Goal: Information Seeking & Learning: Learn about a topic

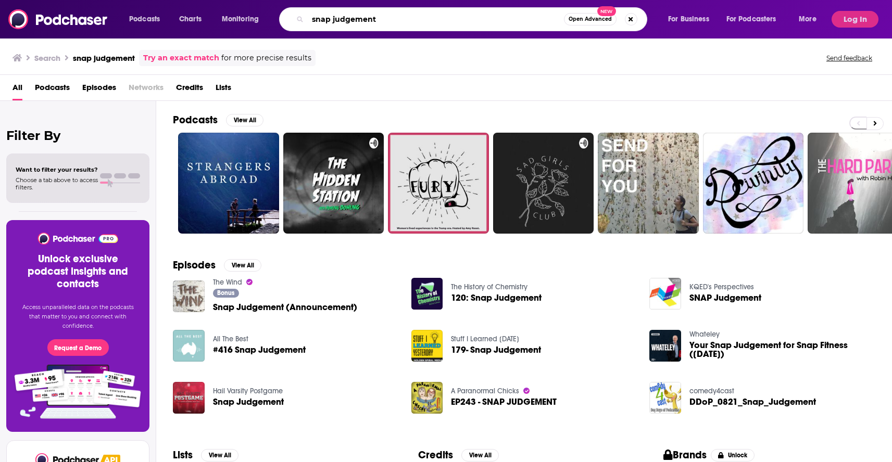
click at [356, 19] on input "snap judgement" at bounding box center [436, 19] width 256 height 17
type input "snap judgment"
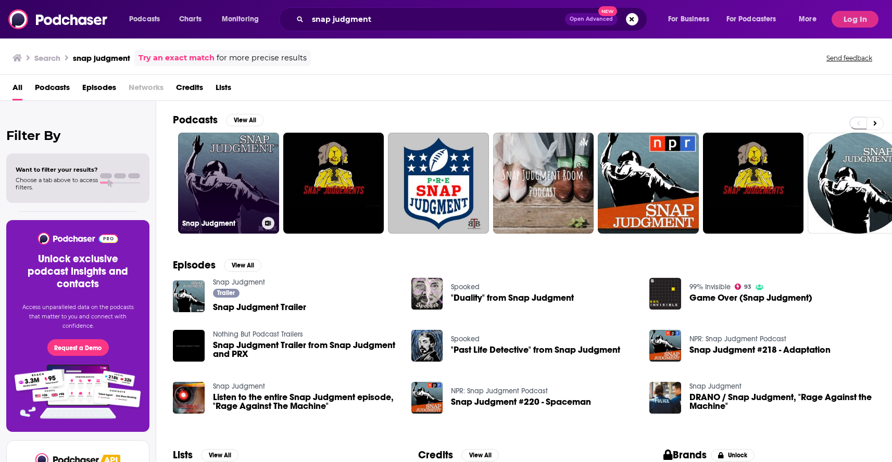
click at [235, 149] on link "Snap Judgment" at bounding box center [228, 183] width 101 height 101
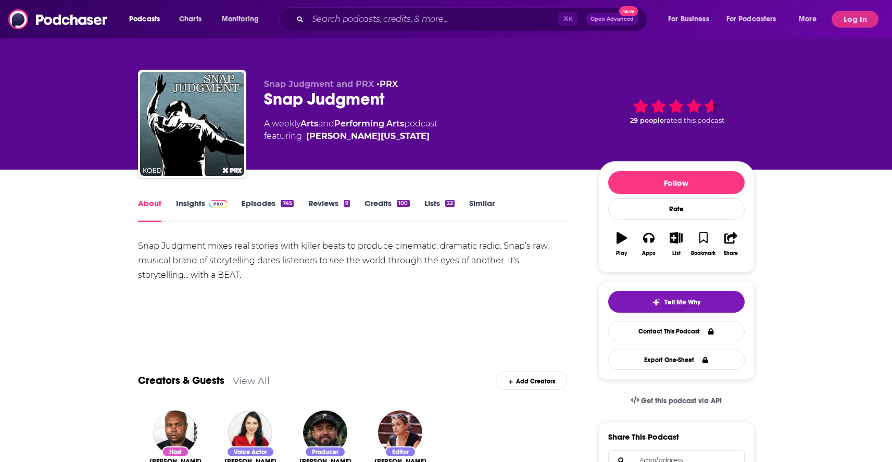
click at [260, 204] on link "Episodes 745" at bounding box center [268, 210] width 52 height 24
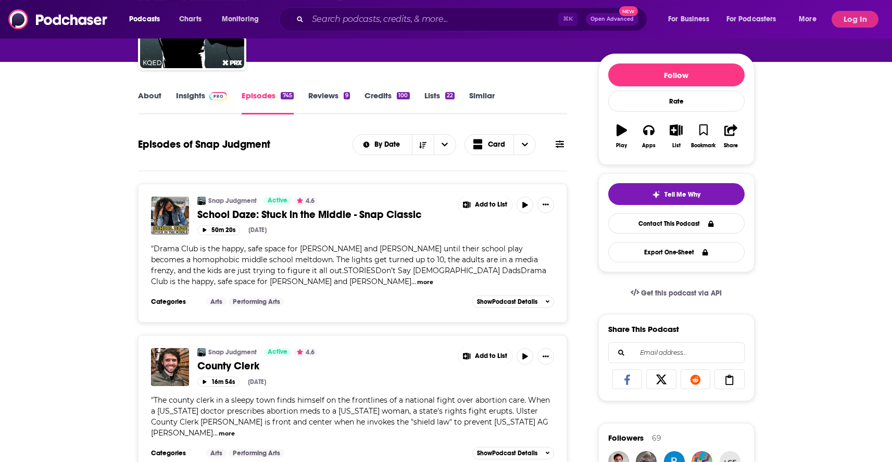
scroll to position [117, 0]
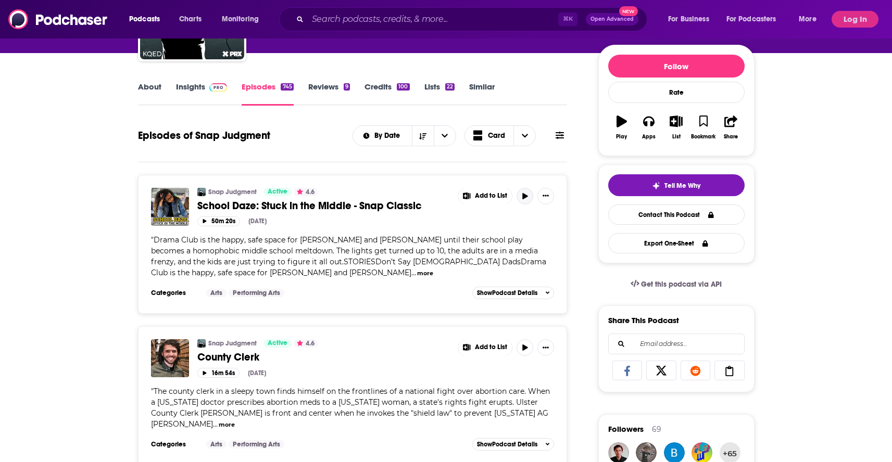
click at [527, 196] on icon "button" at bounding box center [524, 196] width 5 height 6
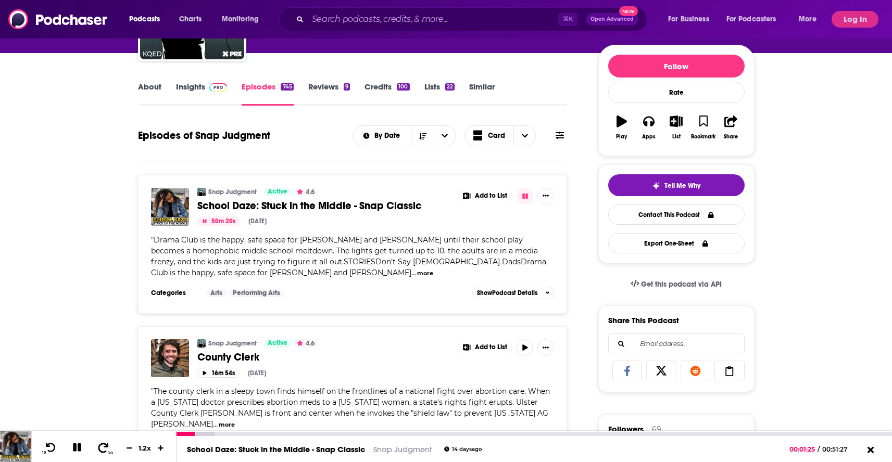
click at [97, 449] on icon at bounding box center [103, 447] width 13 height 10
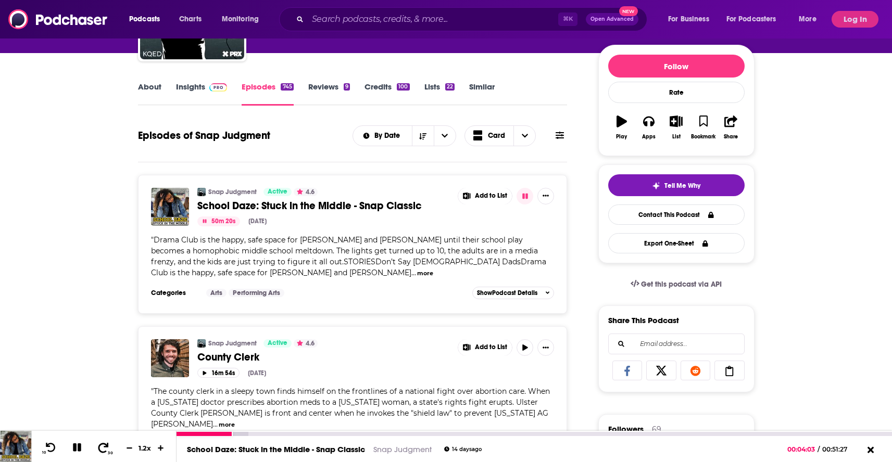
click at [97, 449] on icon at bounding box center [103, 447] width 13 height 10
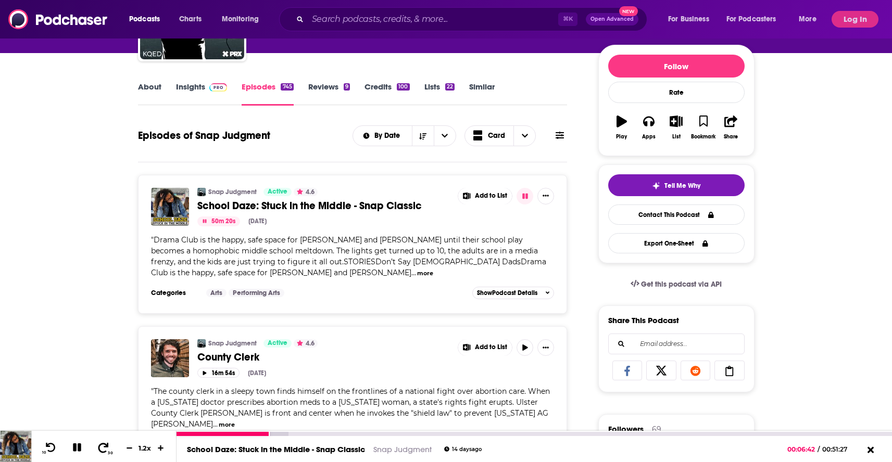
click at [97, 449] on icon at bounding box center [103, 447] width 13 height 10
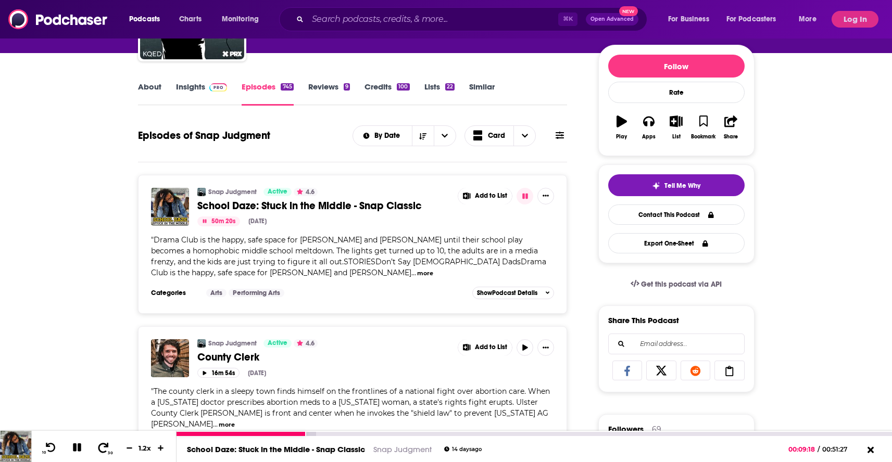
click at [97, 449] on icon at bounding box center [103, 447] width 13 height 10
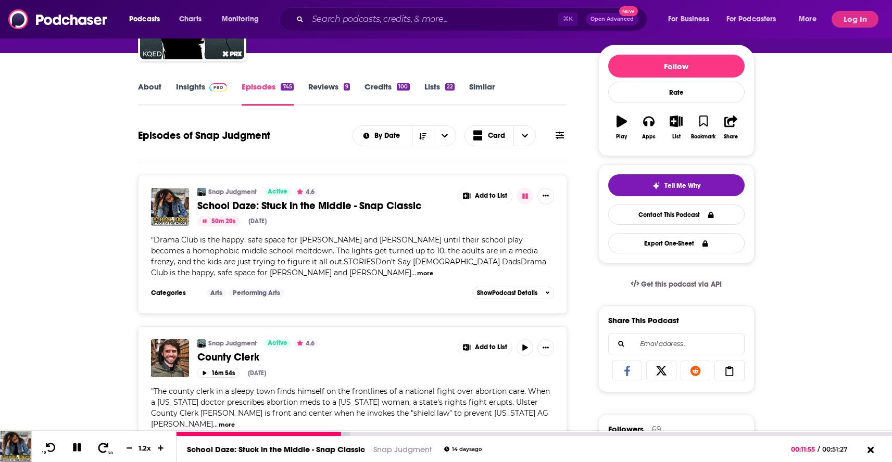
click at [97, 449] on icon at bounding box center [103, 447] width 13 height 10
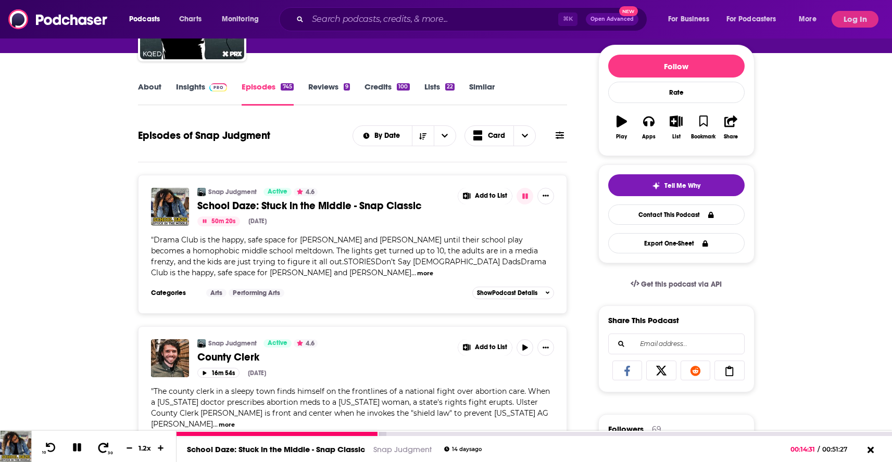
click at [97, 449] on icon at bounding box center [103, 447] width 13 height 10
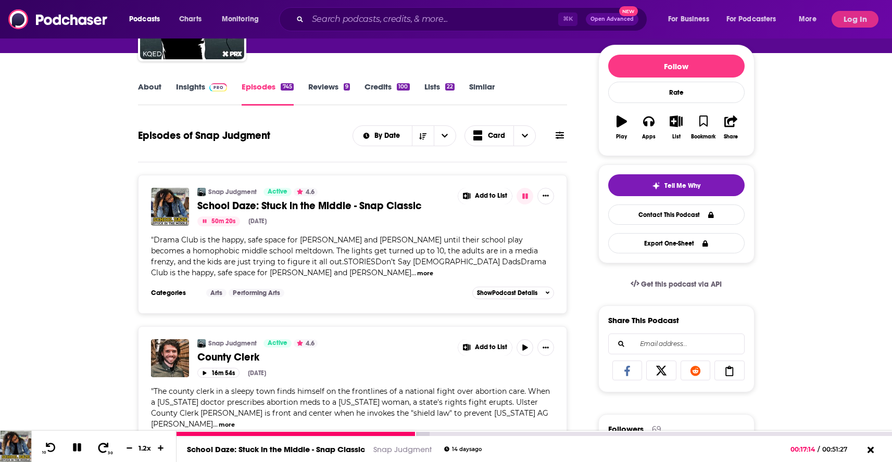
click at [97, 449] on icon at bounding box center [103, 447] width 13 height 10
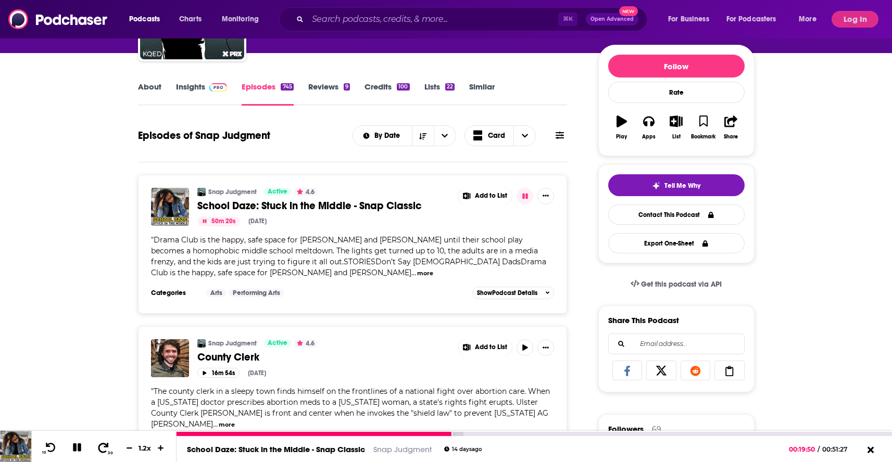
click at [97, 449] on icon at bounding box center [103, 447] width 13 height 10
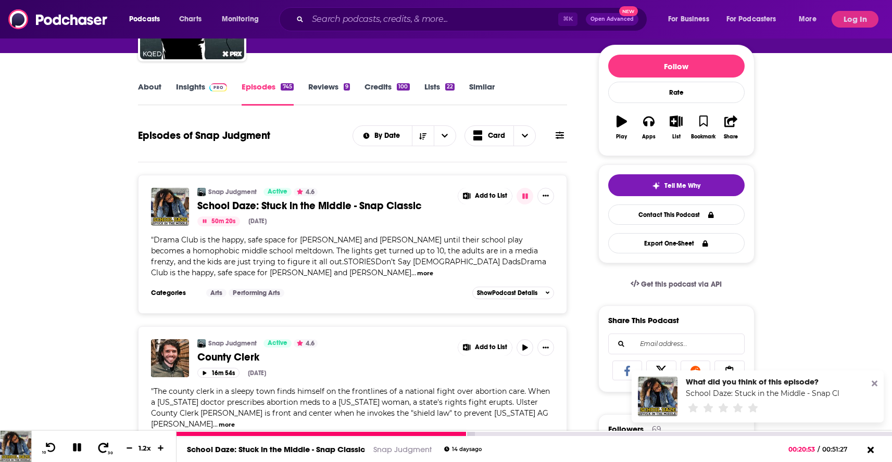
click at [97, 449] on icon at bounding box center [103, 447] width 13 height 10
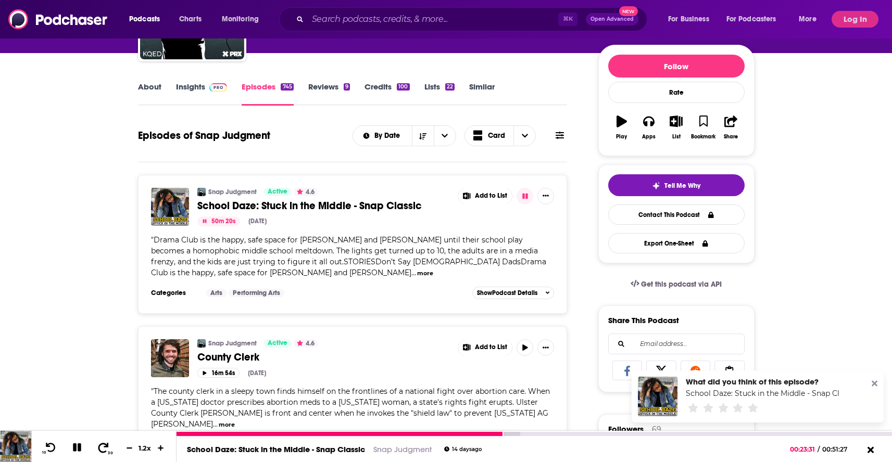
click at [97, 449] on icon at bounding box center [103, 447] width 13 height 10
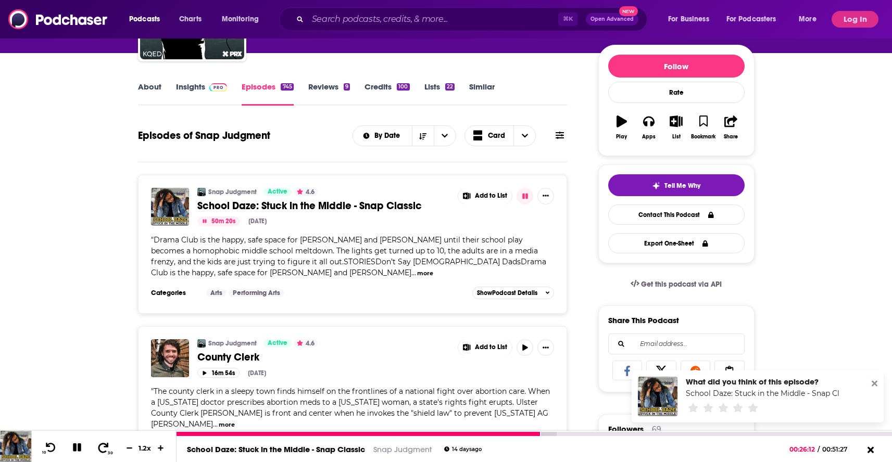
click at [97, 449] on icon at bounding box center [103, 447] width 13 height 10
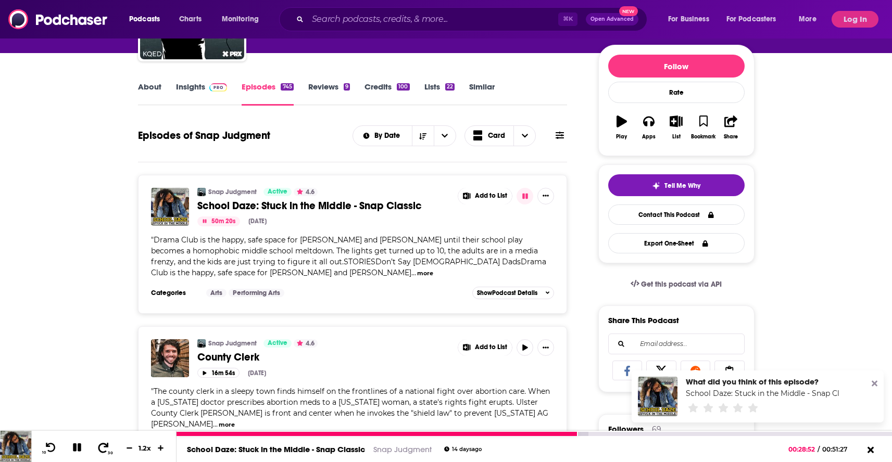
click at [97, 449] on icon at bounding box center [103, 447] width 13 height 10
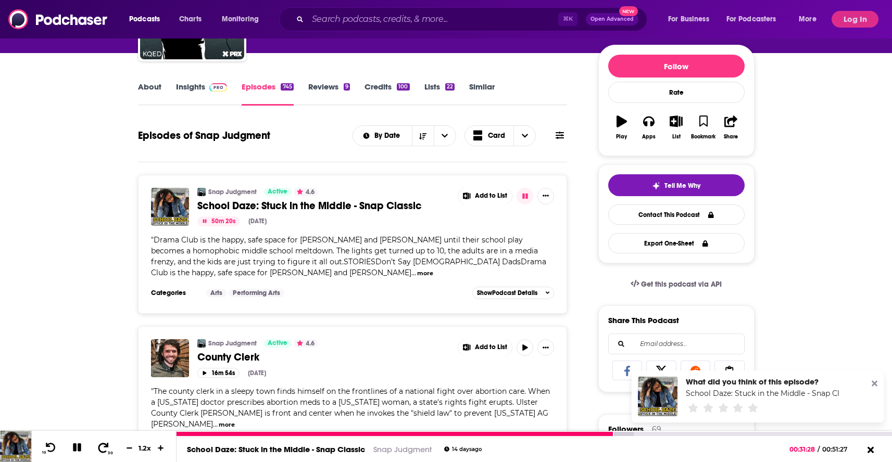
click at [97, 449] on icon at bounding box center [103, 447] width 13 height 10
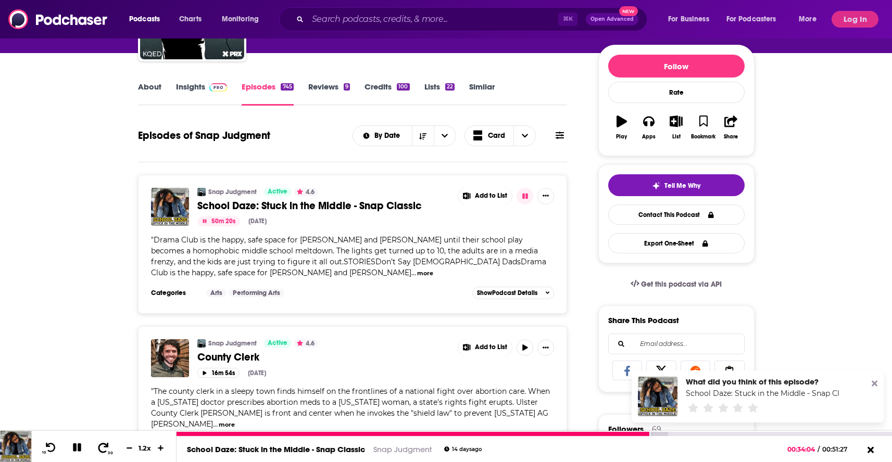
click at [97, 449] on icon at bounding box center [103, 447] width 13 height 10
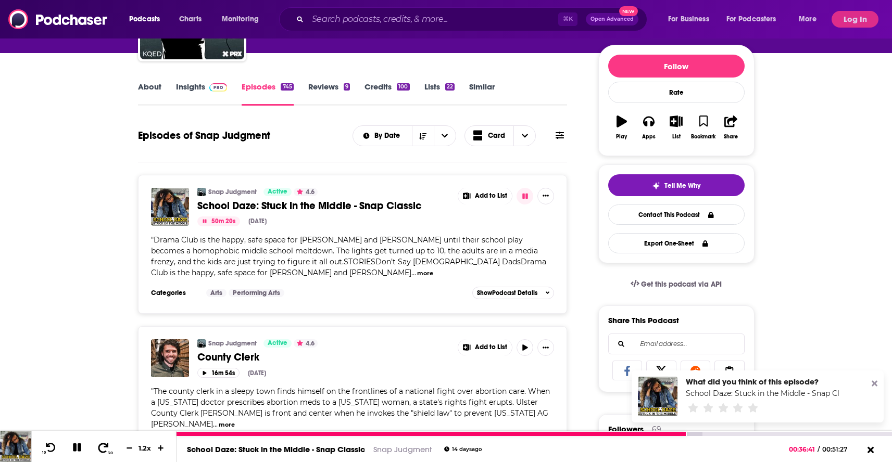
click at [97, 449] on icon at bounding box center [103, 447] width 13 height 10
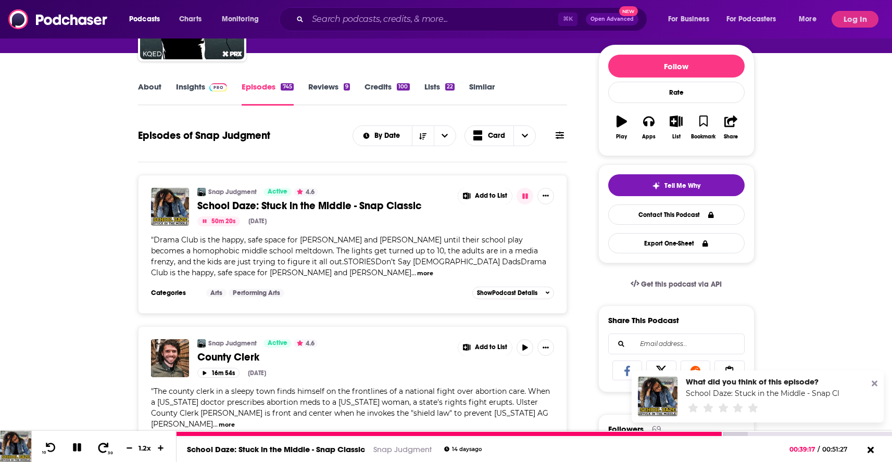
click at [97, 449] on icon at bounding box center [103, 447] width 13 height 10
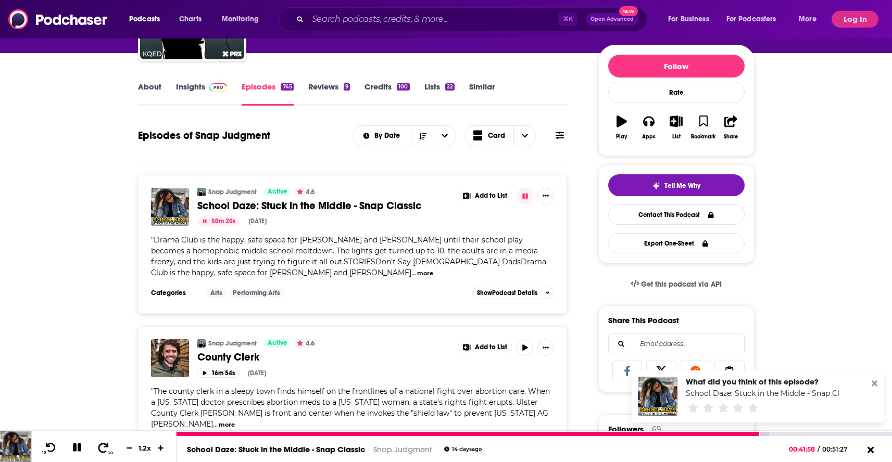
click at [97, 449] on icon at bounding box center [103, 447] width 13 height 10
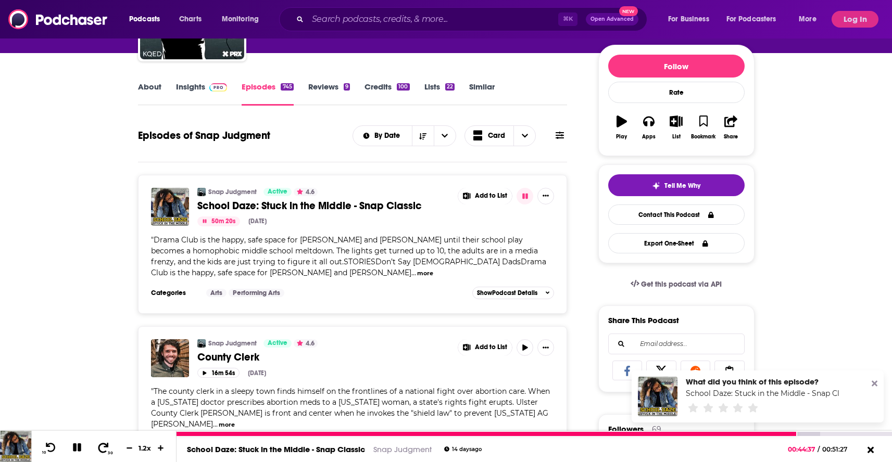
click at [97, 449] on icon at bounding box center [103, 447] width 13 height 10
click at [98, 449] on icon at bounding box center [103, 447] width 13 height 10
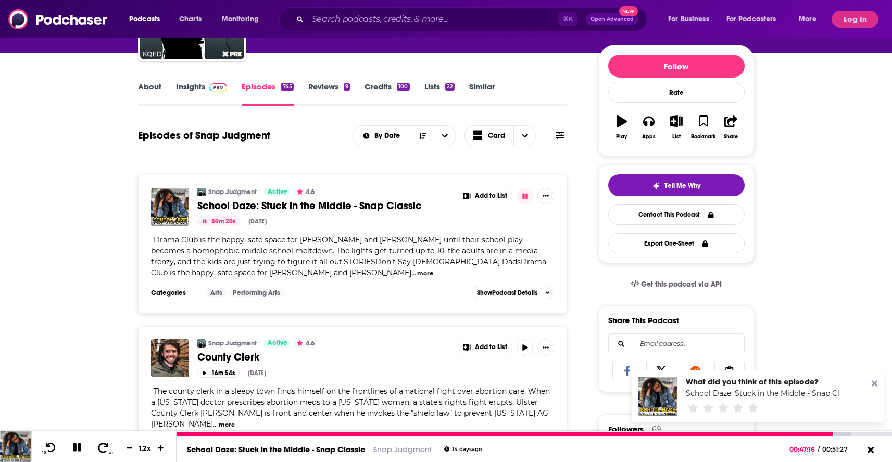
click at [98, 449] on icon at bounding box center [103, 447] width 13 height 10
click at [99, 451] on icon at bounding box center [103, 447] width 13 height 10
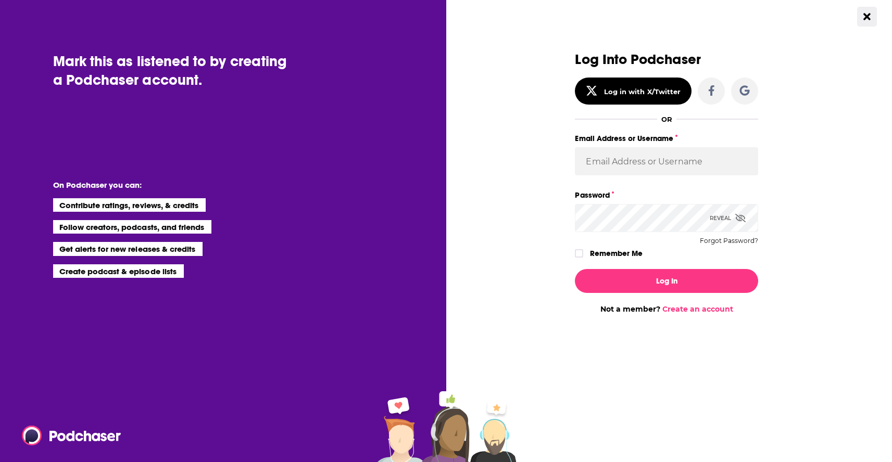
type input "[EMAIL_ADDRESS][DOMAIN_NAME]"
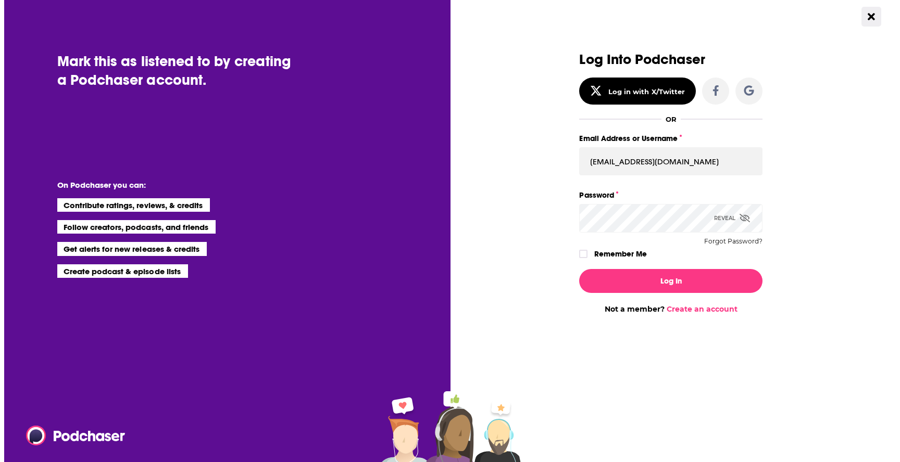
scroll to position [0, 0]
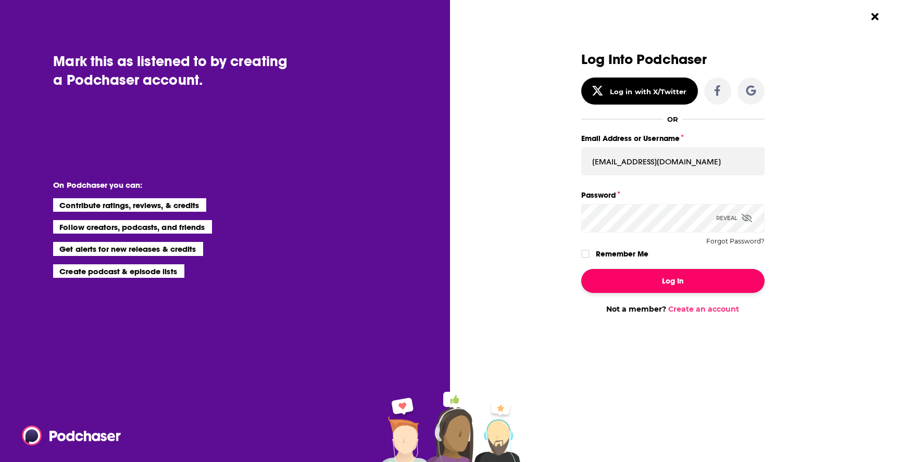
click at [686, 280] on button "Log In" at bounding box center [672, 281] width 183 height 24
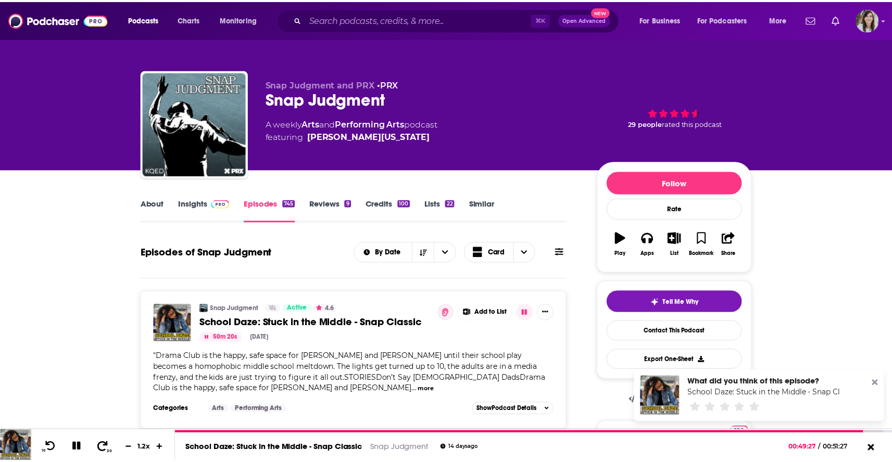
scroll to position [117, 0]
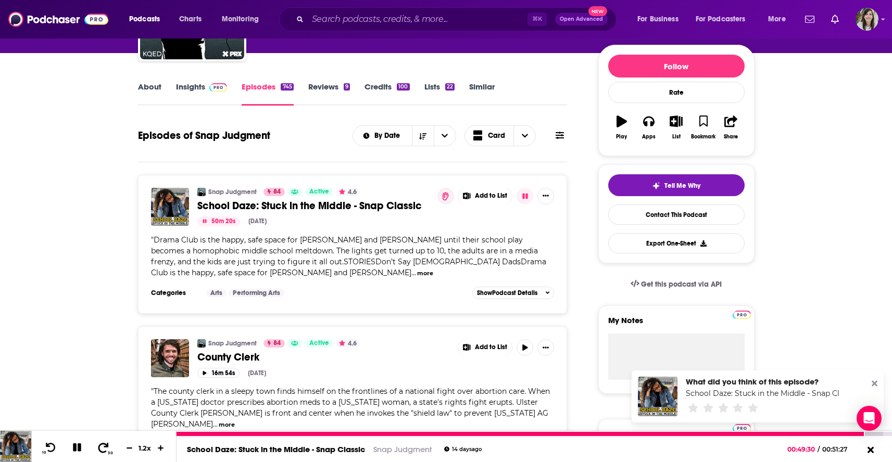
click at [98, 447] on icon at bounding box center [103, 447] width 13 height 10
click at [98, 447] on icon at bounding box center [103, 447] width 10 height 10
click at [99, 447] on icon at bounding box center [103, 447] width 13 height 10
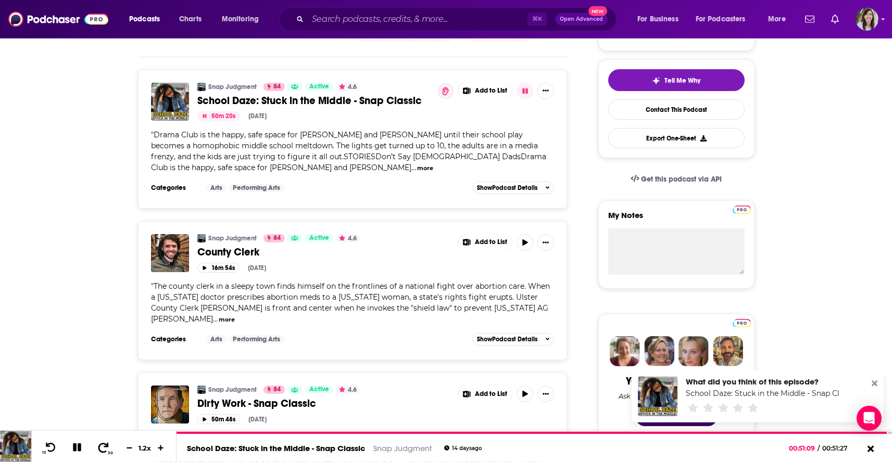
scroll to position [225, 0]
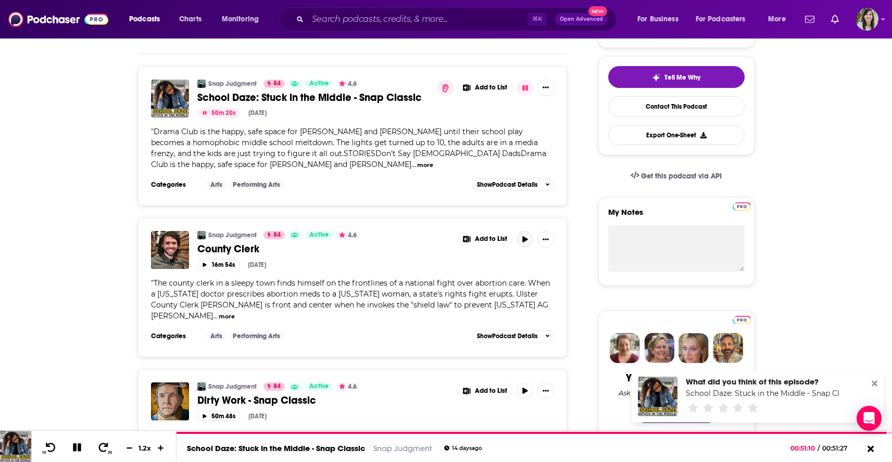
click at [529, 233] on button "button" at bounding box center [524, 239] width 17 height 17
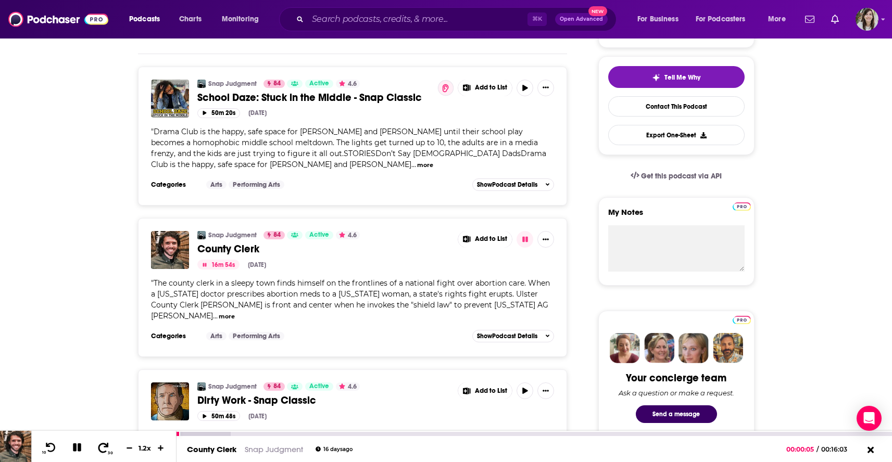
click at [102, 447] on icon at bounding box center [103, 447] width 13 height 10
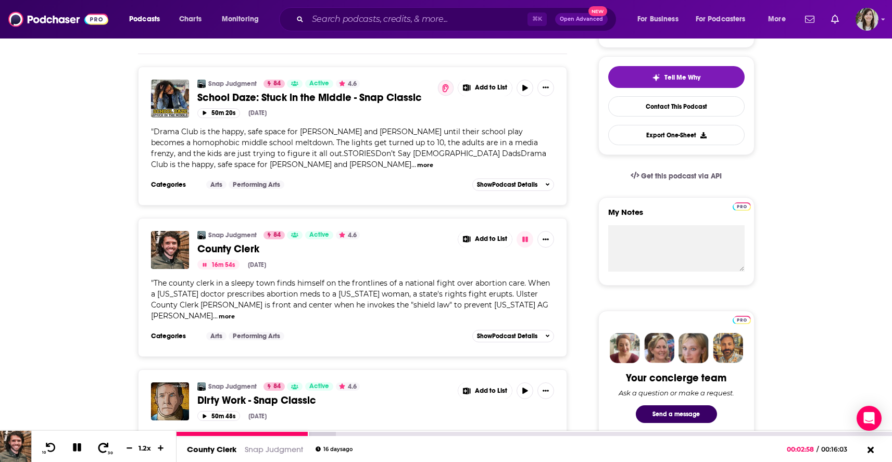
click at [102, 447] on icon at bounding box center [103, 447] width 13 height 10
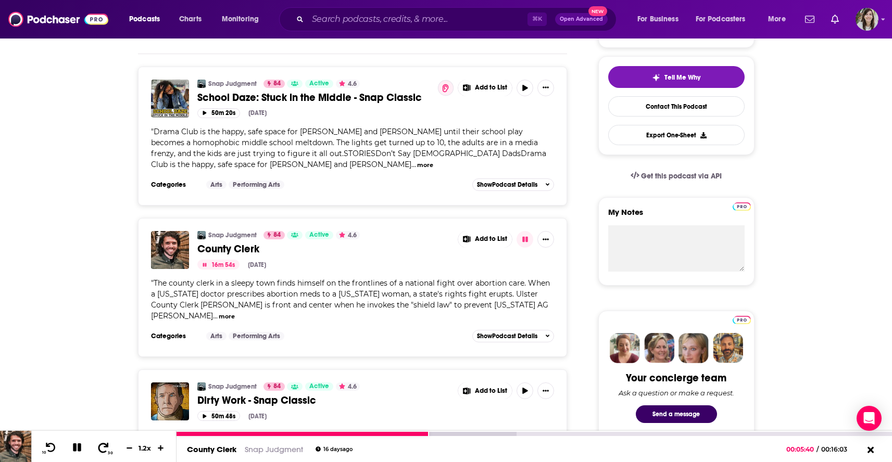
click at [102, 447] on icon at bounding box center [103, 447] width 13 height 10
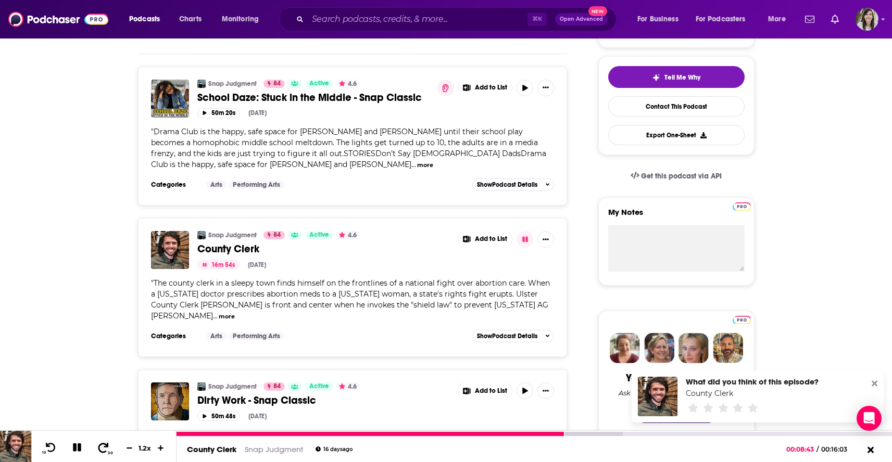
click at [102, 449] on icon at bounding box center [103, 447] width 13 height 10
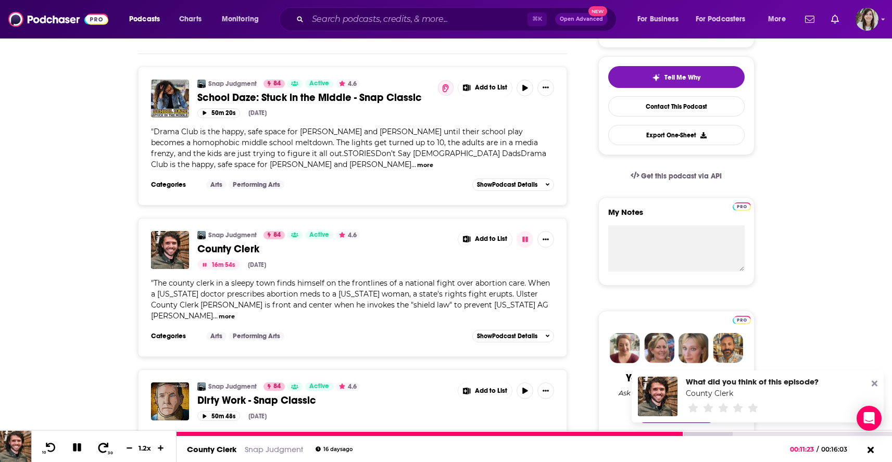
click at [102, 449] on icon at bounding box center [103, 447] width 13 height 10
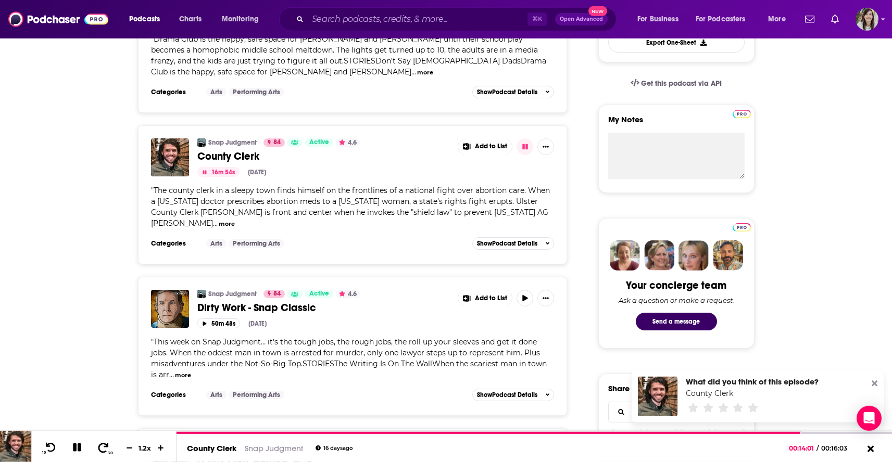
scroll to position [366, 0]
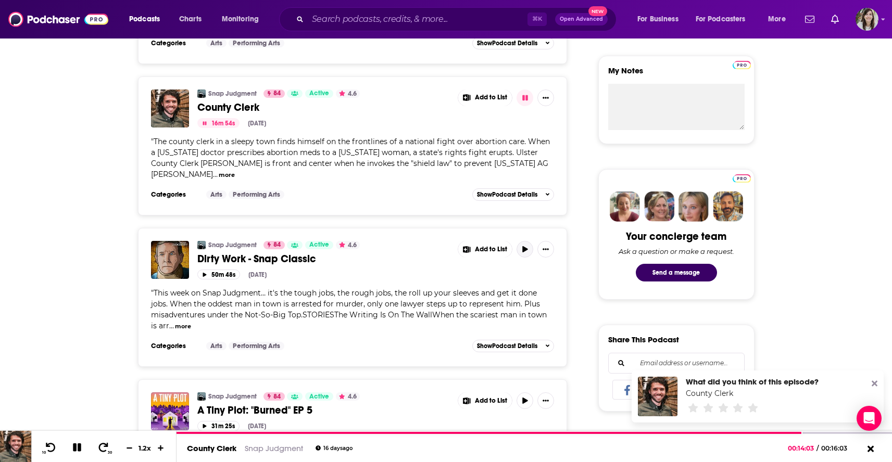
click at [528, 246] on icon "button" at bounding box center [525, 249] width 8 height 6
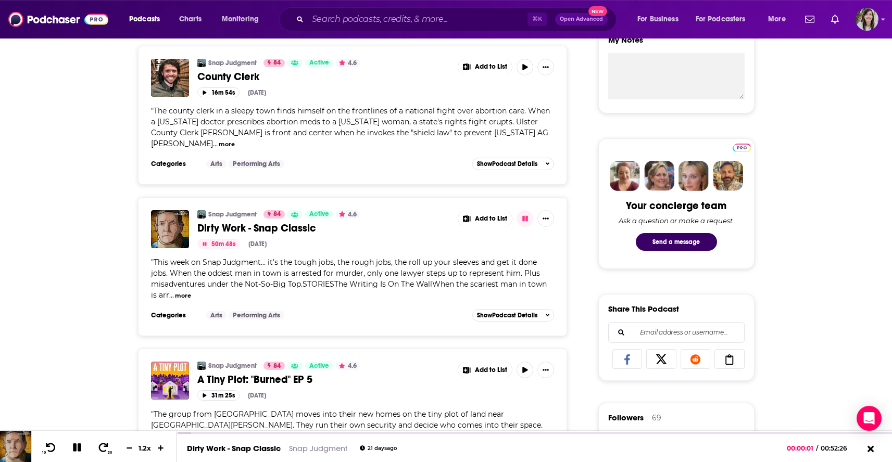
scroll to position [441, 0]
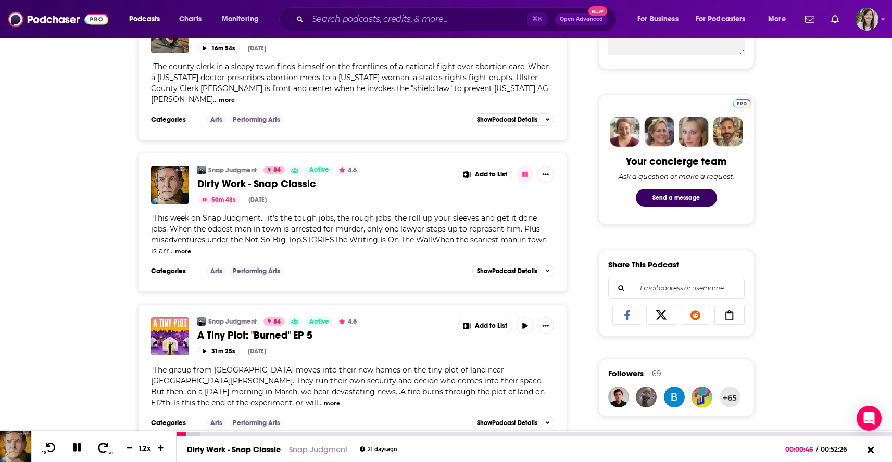
click at [97, 449] on icon at bounding box center [103, 447] width 13 height 10
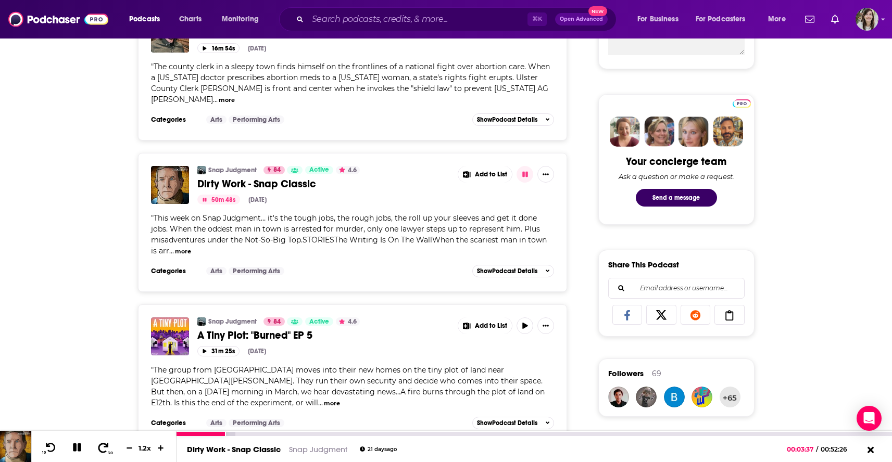
click at [97, 449] on icon at bounding box center [103, 447] width 13 height 10
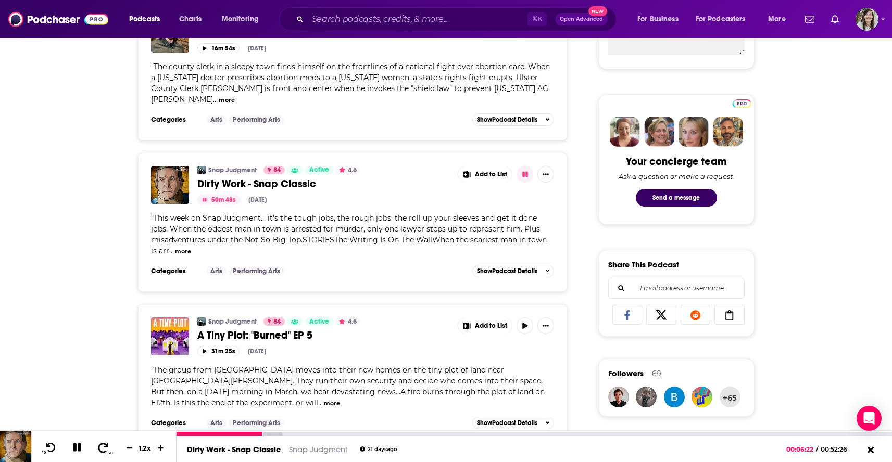
click at [97, 449] on icon at bounding box center [103, 447] width 13 height 10
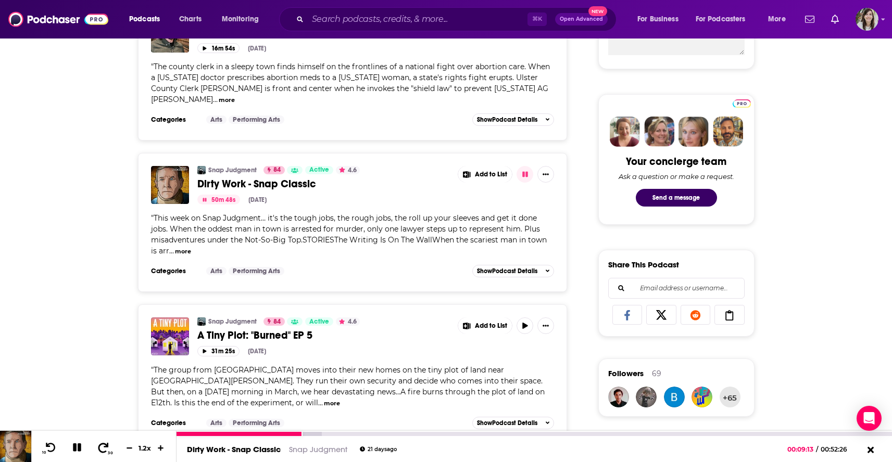
click at [97, 449] on icon at bounding box center [103, 447] width 13 height 10
click at [99, 447] on icon at bounding box center [103, 447] width 13 height 10
click at [99, 446] on icon at bounding box center [103, 447] width 13 height 10
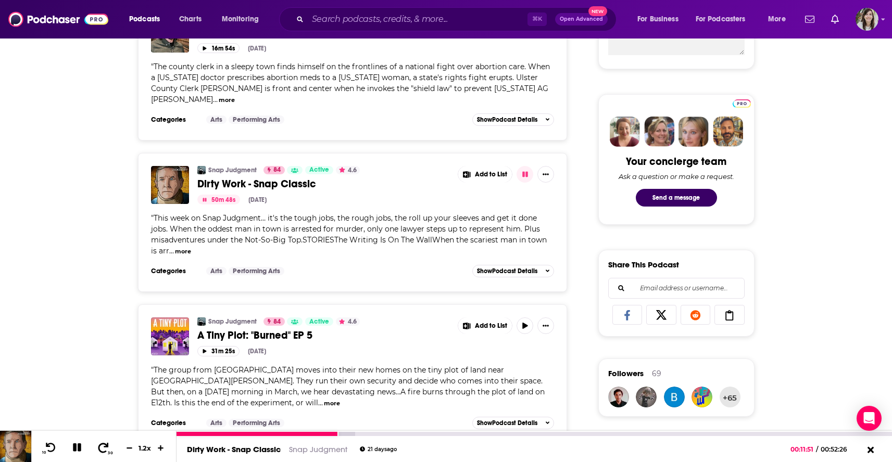
click at [99, 446] on icon at bounding box center [103, 447] width 13 height 10
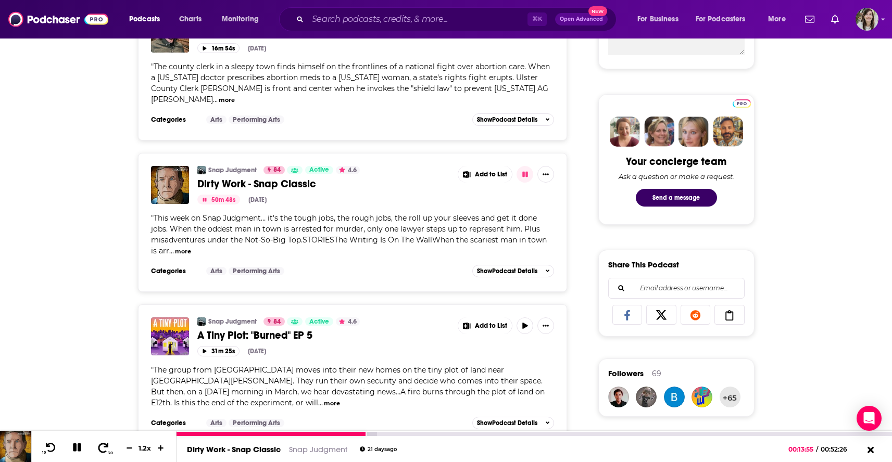
click at [99, 446] on icon at bounding box center [103, 447] width 13 height 10
click at [99, 442] on button "30" at bounding box center [103, 448] width 21 height 15
click at [102, 448] on icon at bounding box center [103, 447] width 13 height 10
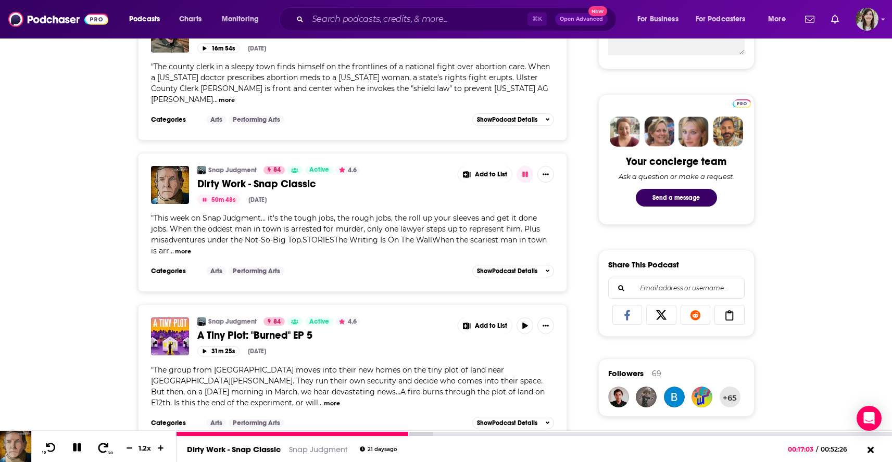
click at [102, 448] on icon at bounding box center [103, 447] width 13 height 10
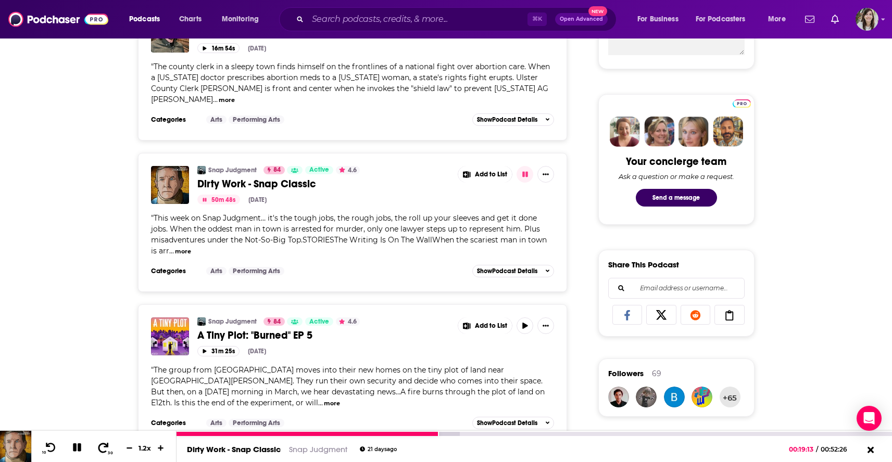
click at [102, 448] on icon at bounding box center [103, 447] width 13 height 10
click at [102, 445] on icon at bounding box center [103, 447] width 10 height 10
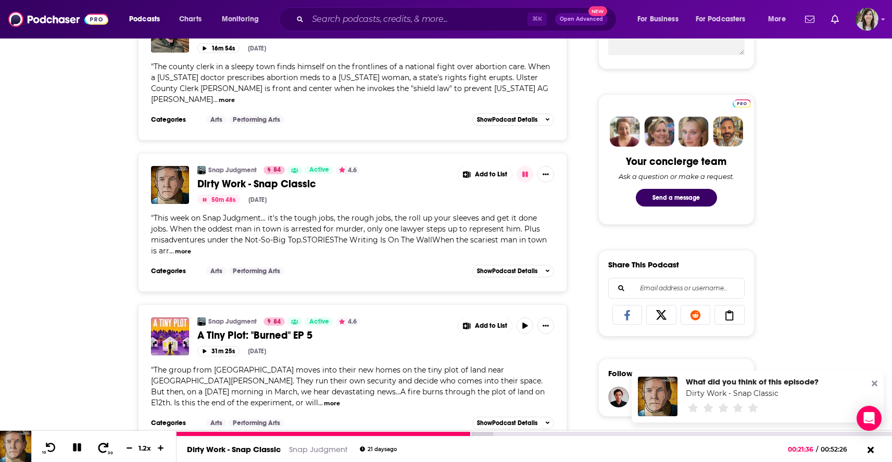
click at [102, 445] on icon at bounding box center [103, 447] width 10 height 10
click at [381, 21] on input "Search podcasts, credits, & more..." at bounding box center [418, 19] width 220 height 17
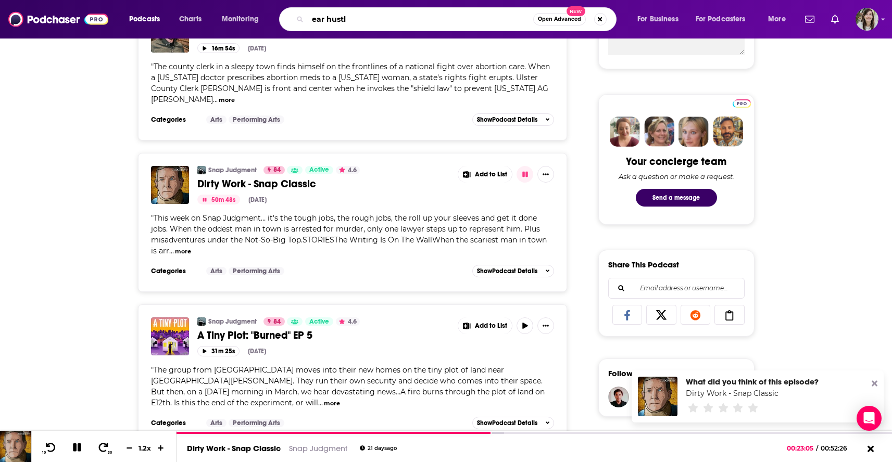
type input "ear hustle"
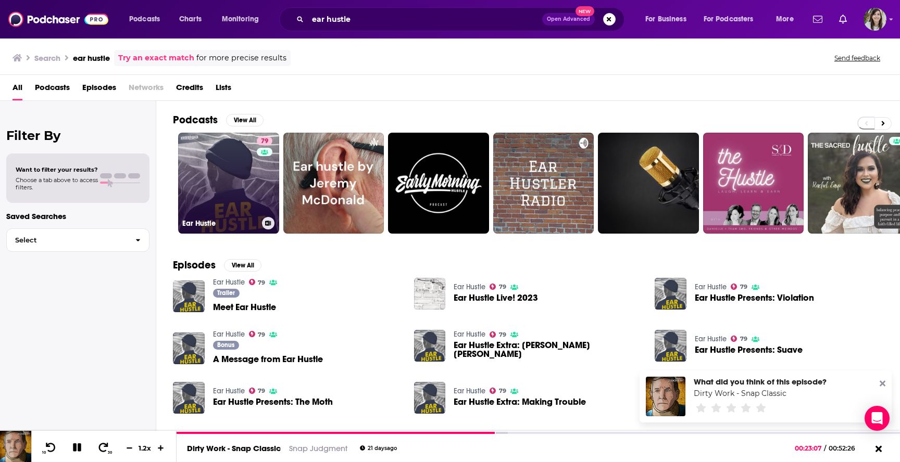
click at [236, 163] on link "79 Ear Hustle" at bounding box center [228, 183] width 101 height 101
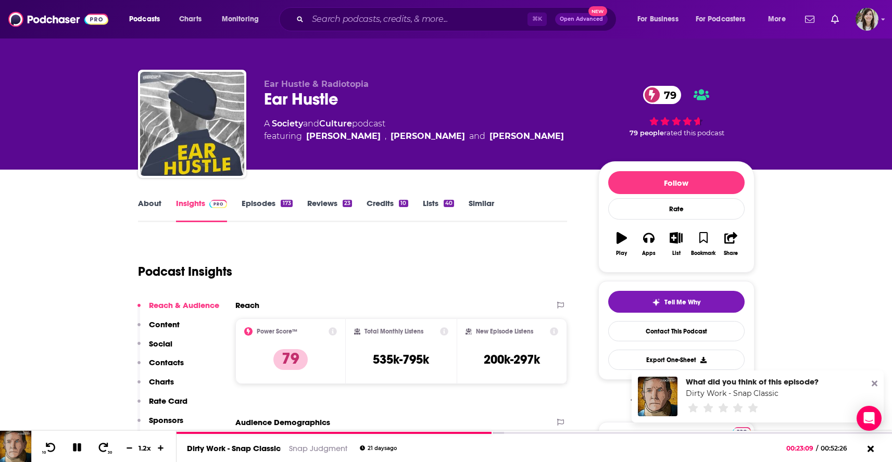
click at [261, 204] on link "Episodes 173" at bounding box center [267, 210] width 50 height 24
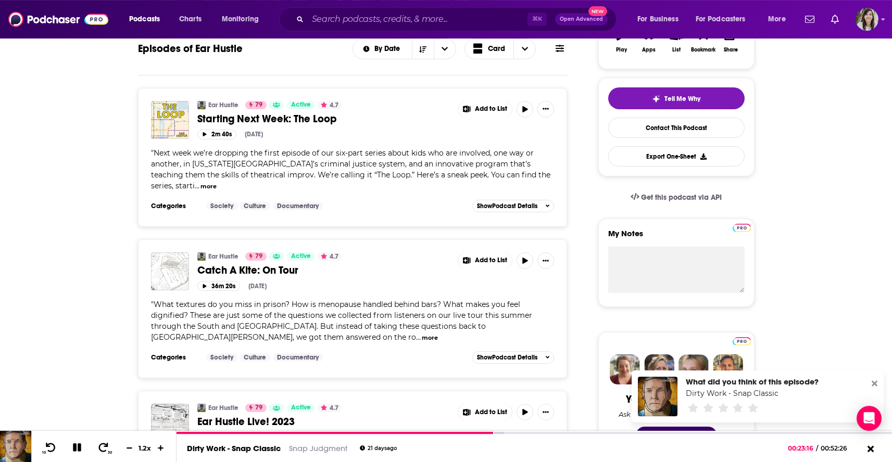
scroll to position [225, 0]
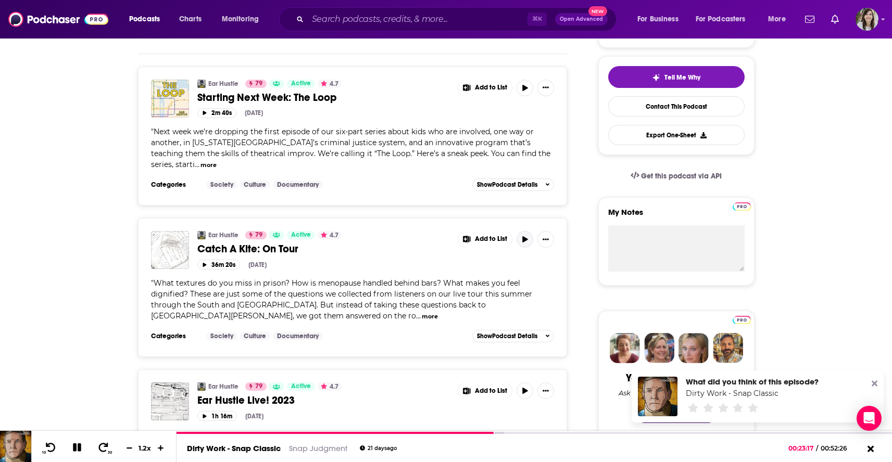
click at [524, 236] on icon "button" at bounding box center [524, 239] width 5 height 6
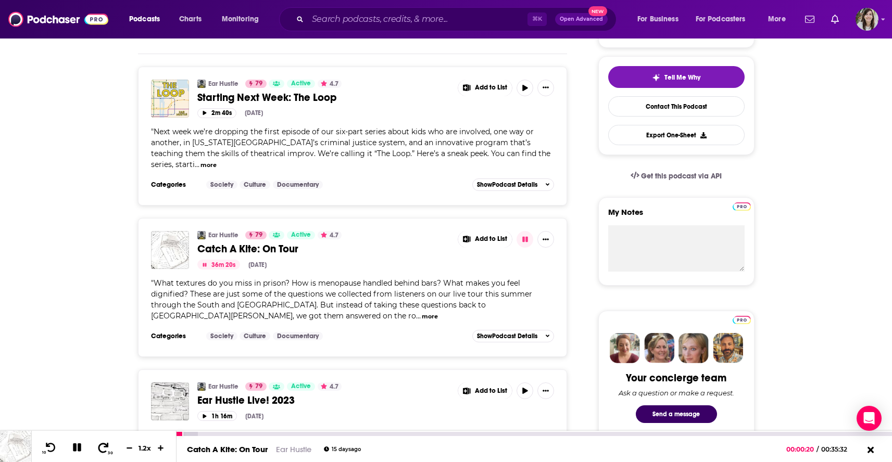
click at [102, 446] on icon at bounding box center [103, 447] width 10 height 10
click at [104, 441] on button "30" at bounding box center [103, 448] width 21 height 15
click at [98, 451] on icon at bounding box center [103, 447] width 13 height 10
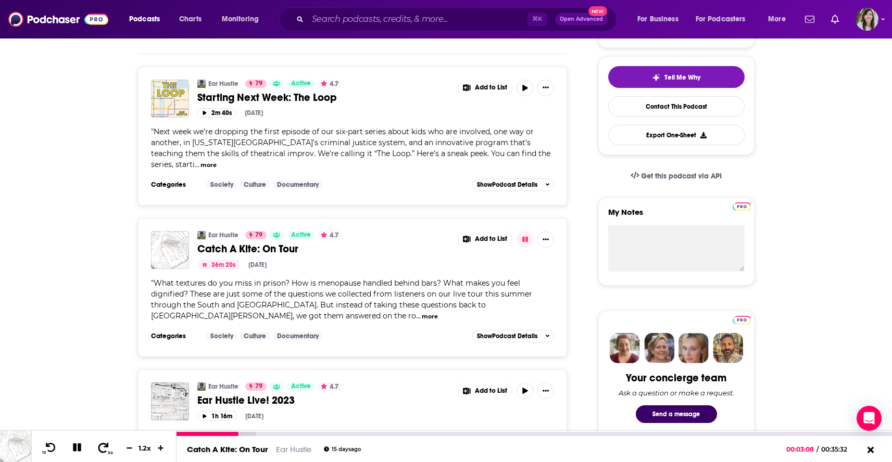
click at [98, 451] on icon at bounding box center [103, 447] width 13 height 10
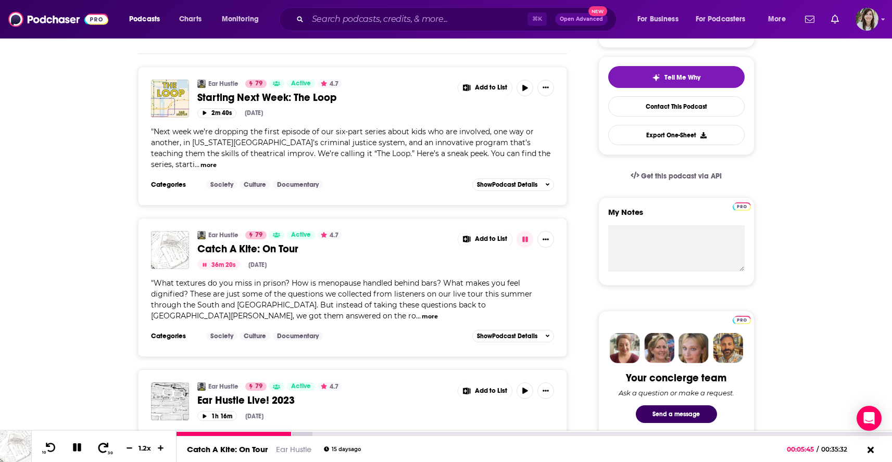
click at [98, 451] on icon at bounding box center [103, 447] width 13 height 10
click at [100, 451] on icon at bounding box center [103, 447] width 13 height 10
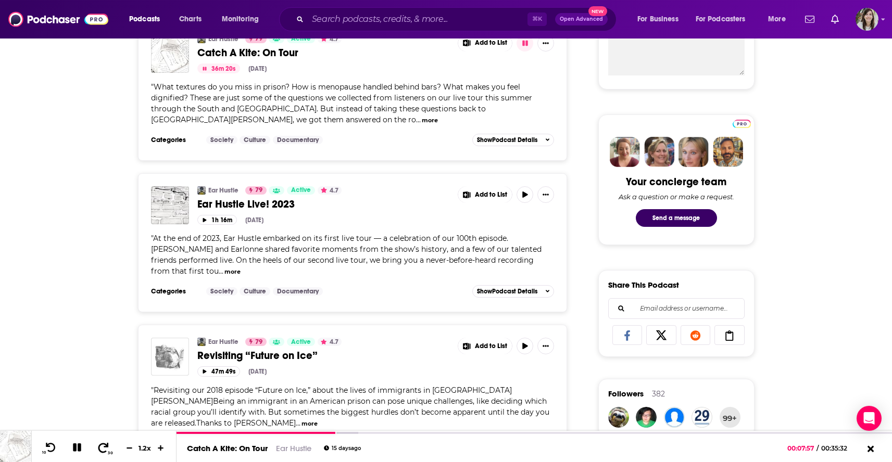
scroll to position [433, 0]
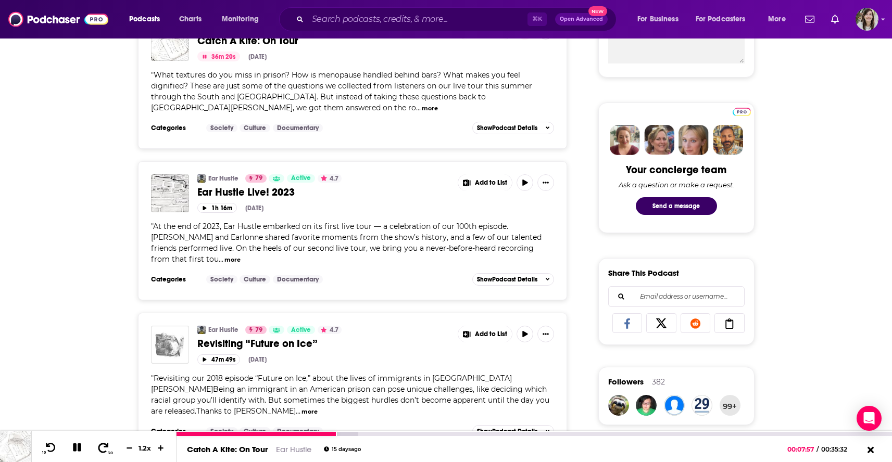
click at [97, 449] on icon at bounding box center [103, 447] width 13 height 10
click at [97, 447] on icon at bounding box center [103, 447] width 13 height 10
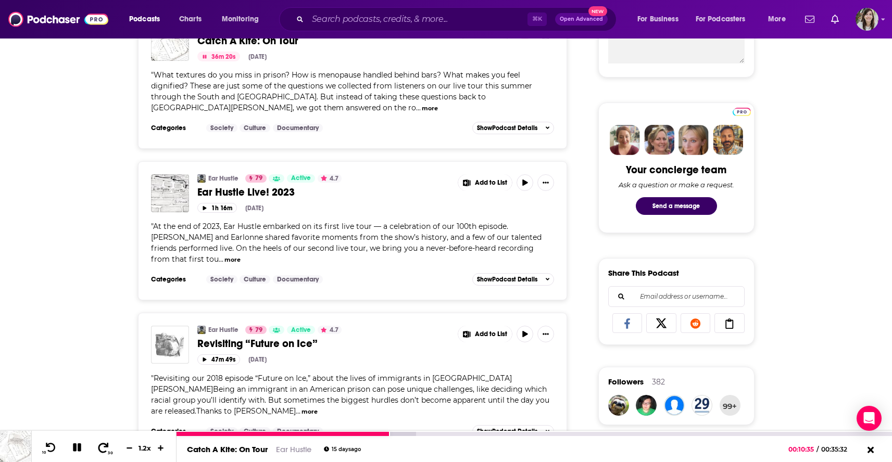
click at [97, 447] on icon at bounding box center [103, 447] width 13 height 10
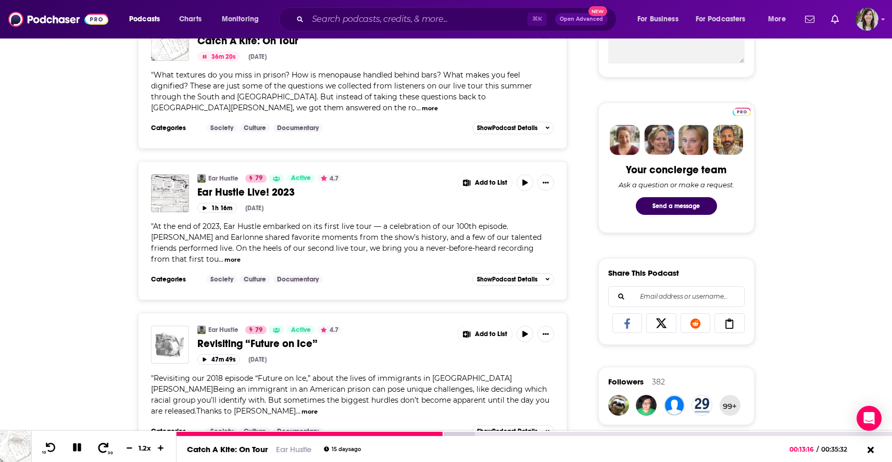
click at [97, 447] on icon at bounding box center [103, 447] width 13 height 10
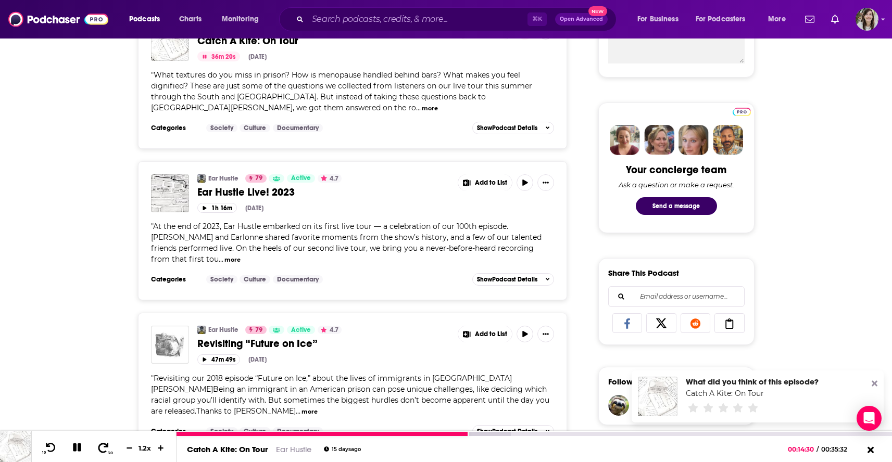
click at [97, 447] on icon at bounding box center [103, 447] width 13 height 10
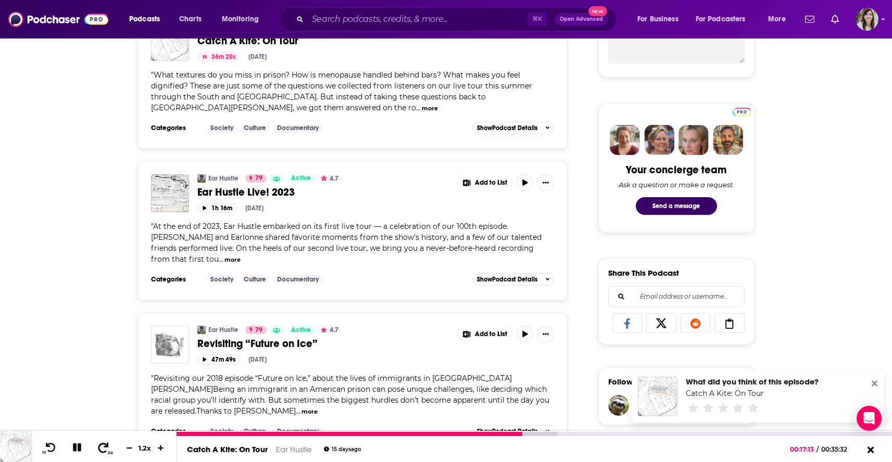
click at [97, 447] on icon at bounding box center [103, 447] width 13 height 10
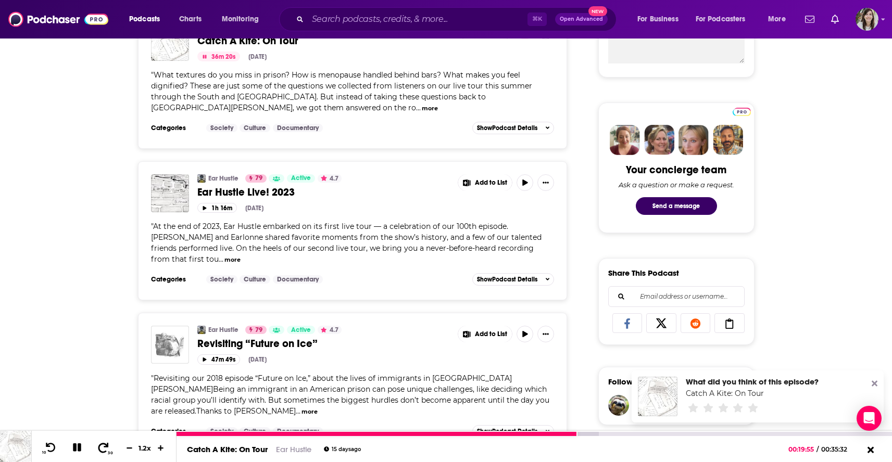
click at [97, 447] on icon at bounding box center [103, 447] width 13 height 10
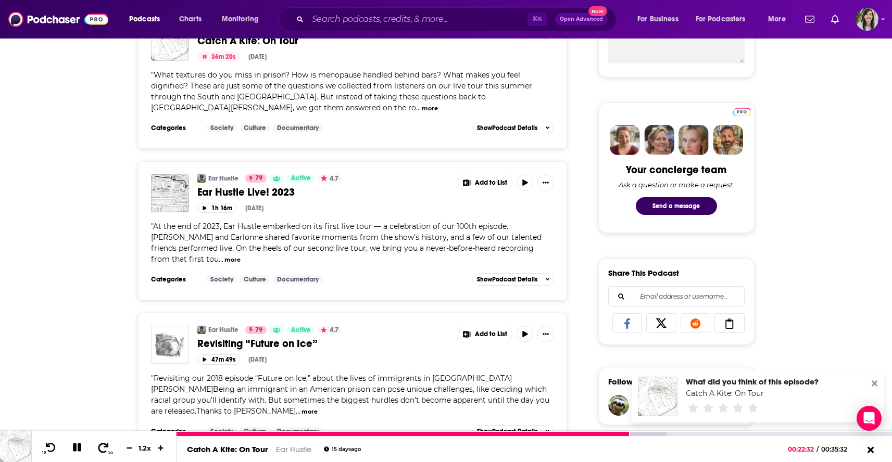
click at [97, 447] on icon at bounding box center [103, 447] width 13 height 10
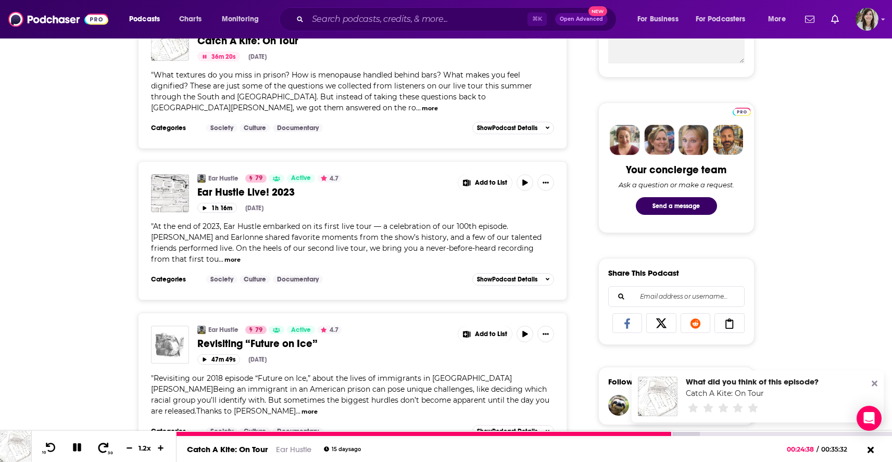
click at [98, 447] on icon at bounding box center [103, 447] width 10 height 10
click at [97, 447] on icon at bounding box center [103, 447] width 13 height 10
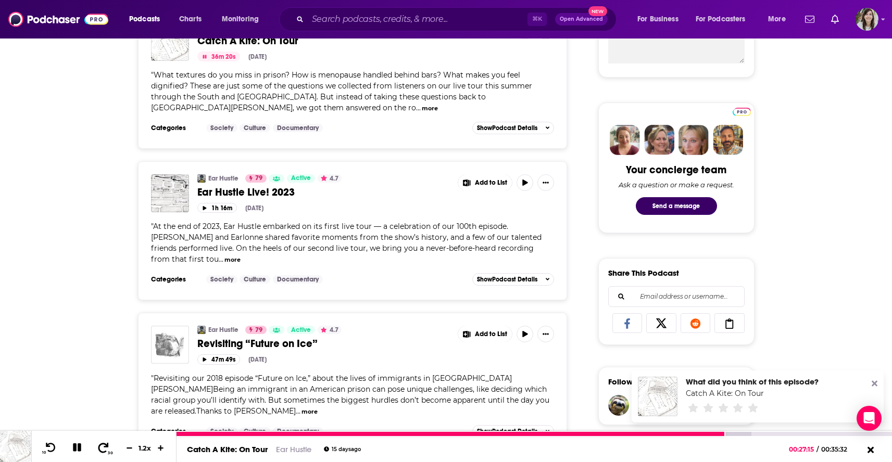
click at [97, 447] on icon at bounding box center [103, 447] width 13 height 10
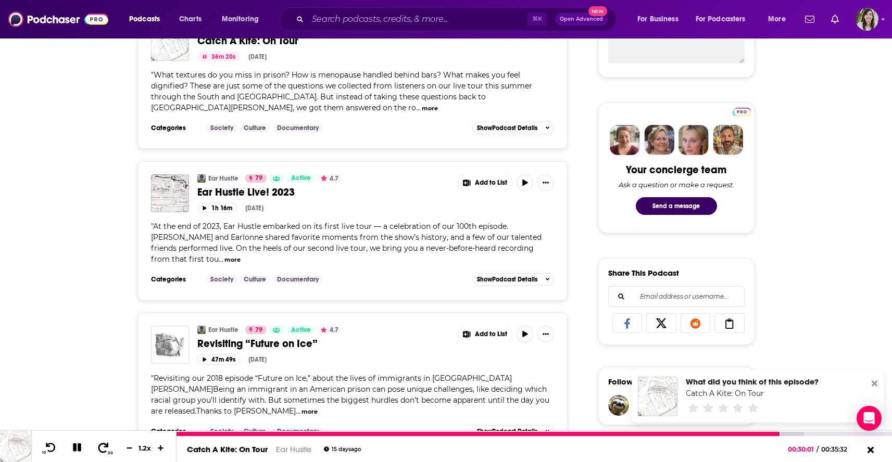
click at [97, 447] on icon at bounding box center [103, 447] width 13 height 10
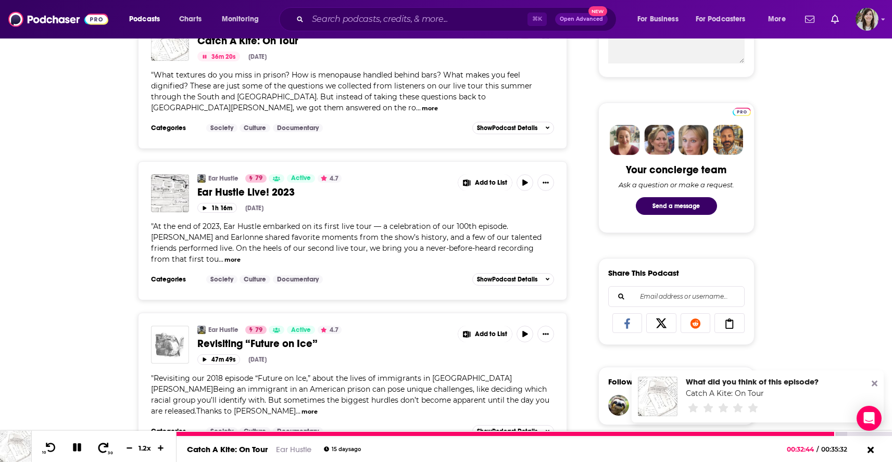
click at [97, 447] on icon at bounding box center [103, 447] width 13 height 10
click at [98, 447] on icon at bounding box center [103, 447] width 10 height 10
click at [97, 447] on icon at bounding box center [103, 447] width 13 height 10
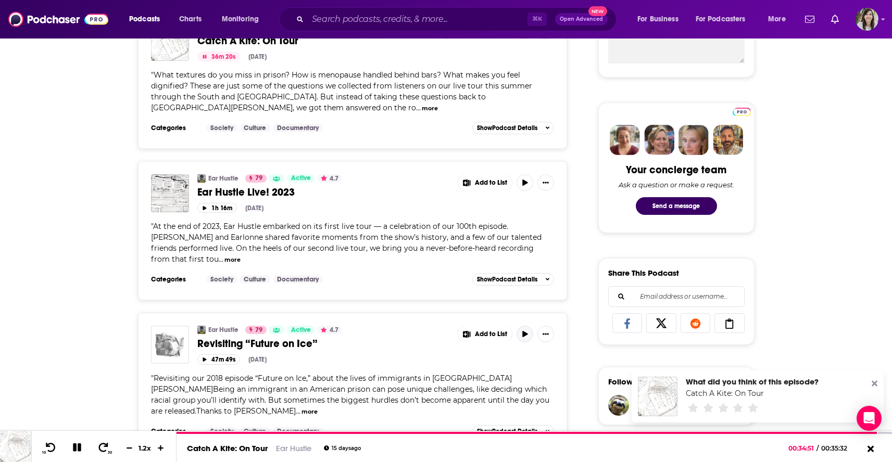
click at [527, 331] on icon "button" at bounding box center [525, 334] width 8 height 6
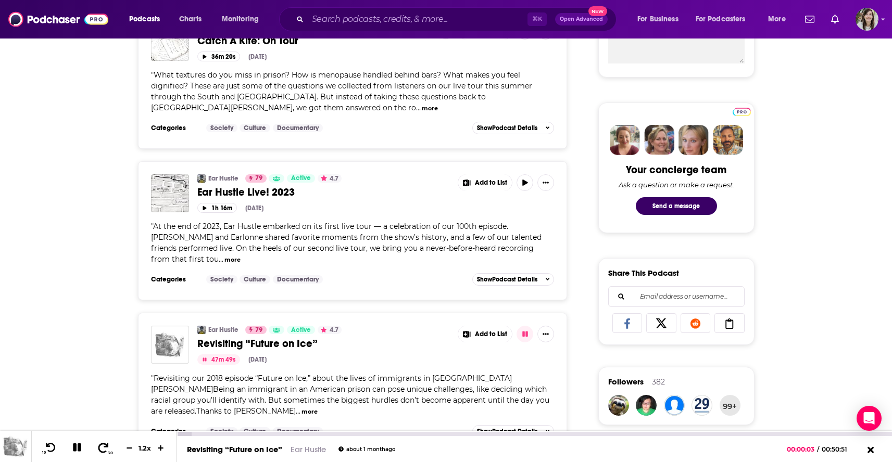
click at [98, 451] on icon at bounding box center [103, 447] width 13 height 10
click at [100, 451] on icon at bounding box center [103, 447] width 13 height 10
click at [97, 448] on icon at bounding box center [103, 447] width 13 height 10
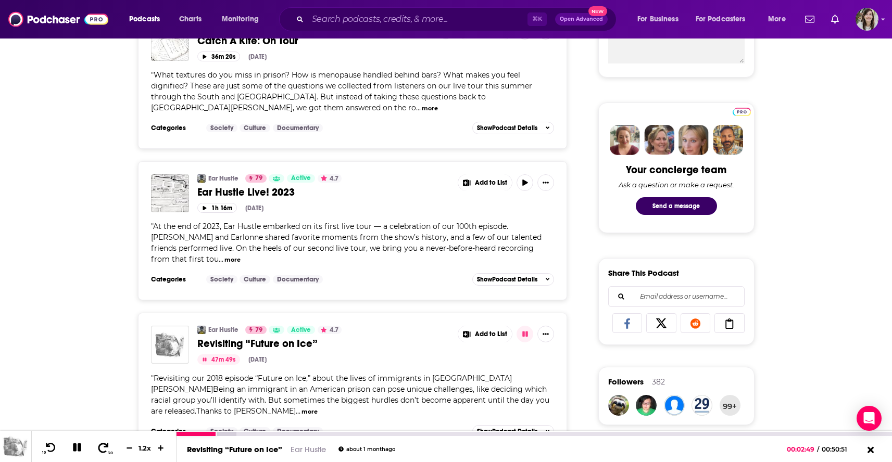
click at [97, 448] on icon at bounding box center [103, 447] width 13 height 10
click at [91, 449] on div "10 30 1.2 x" at bounding box center [103, 446] width 145 height 31
click at [98, 446] on icon at bounding box center [103, 447] width 13 height 10
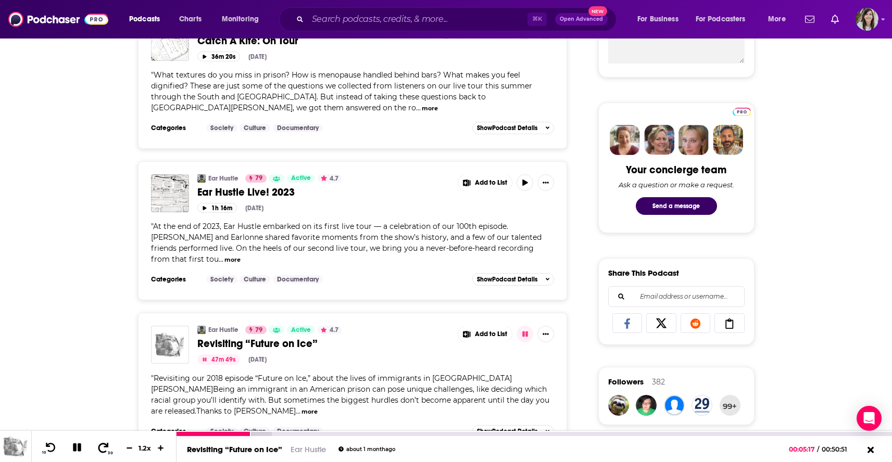
click at [98, 446] on icon at bounding box center [103, 447] width 13 height 10
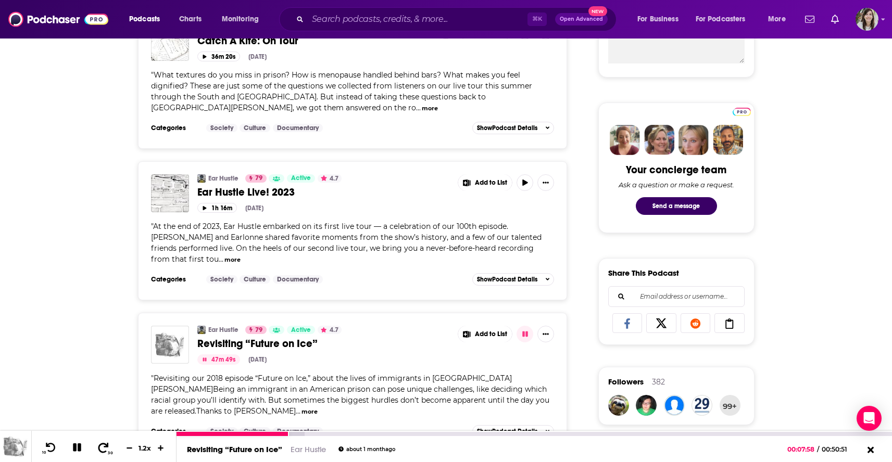
click at [98, 446] on icon at bounding box center [103, 447] width 13 height 10
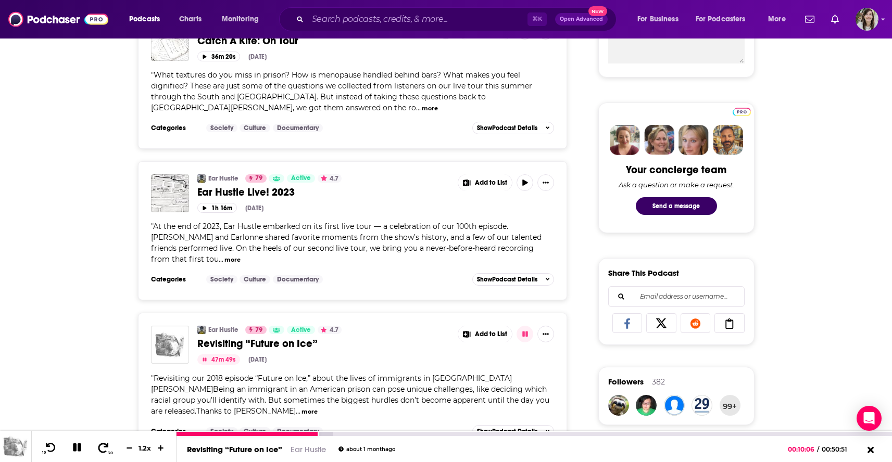
click at [98, 446] on icon at bounding box center [103, 447] width 13 height 10
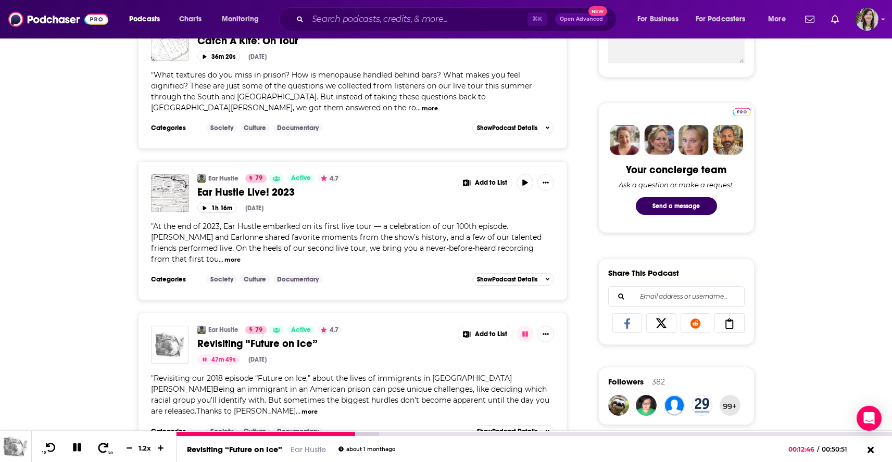
click at [98, 446] on icon at bounding box center [103, 447] width 13 height 10
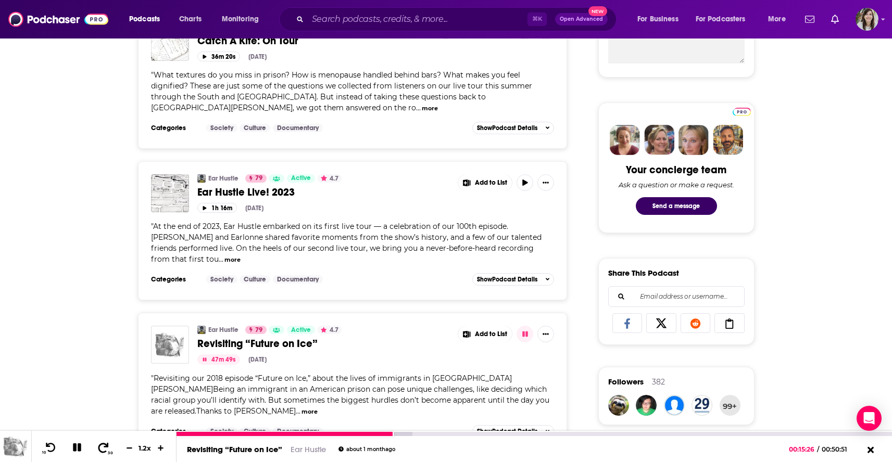
click at [98, 447] on icon at bounding box center [103, 447] width 13 height 10
click at [100, 445] on icon at bounding box center [103, 447] width 13 height 10
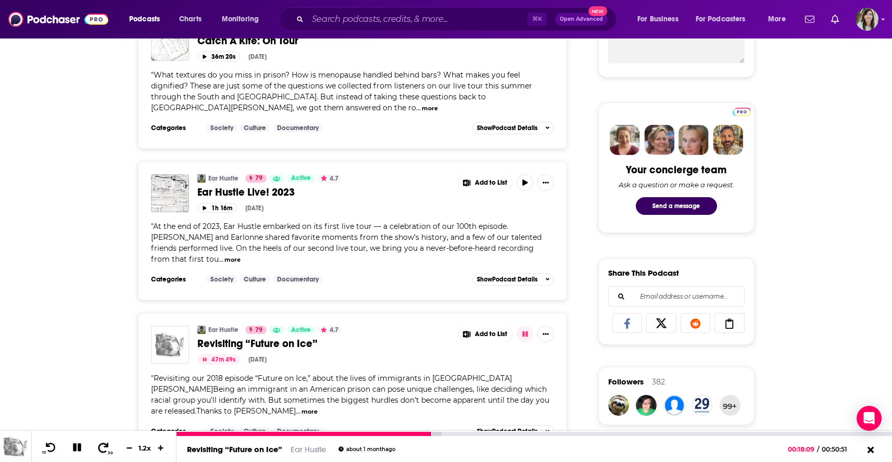
click at [100, 445] on icon at bounding box center [103, 447] width 13 height 10
click at [100, 445] on icon at bounding box center [103, 447] width 10 height 10
click at [100, 445] on icon at bounding box center [103, 447] width 13 height 10
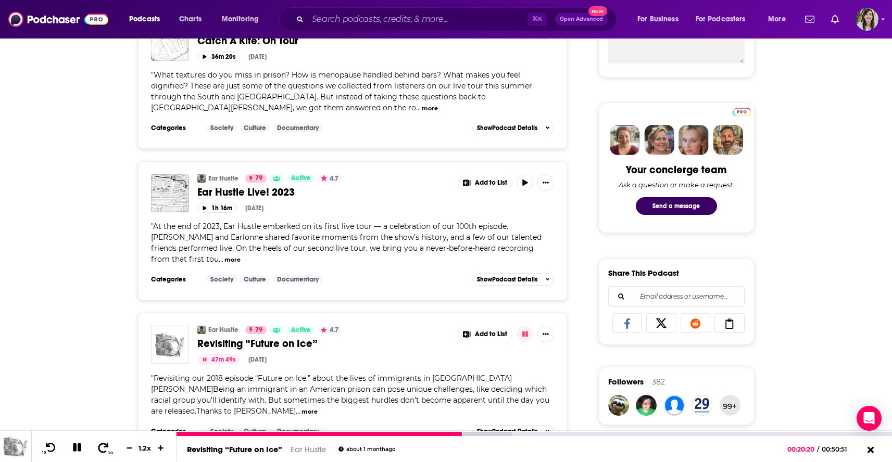
click at [100, 445] on icon at bounding box center [103, 447] width 13 height 10
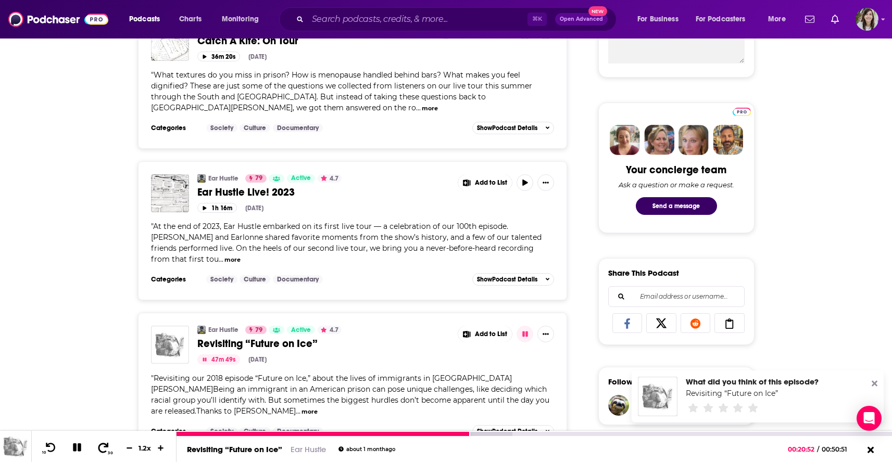
click at [100, 445] on icon at bounding box center [103, 447] width 13 height 10
click at [100, 445] on icon at bounding box center [103, 447] width 10 height 10
click at [71, 446] on icon at bounding box center [77, 447] width 12 height 10
